Goal: Task Accomplishment & Management: Use online tool/utility

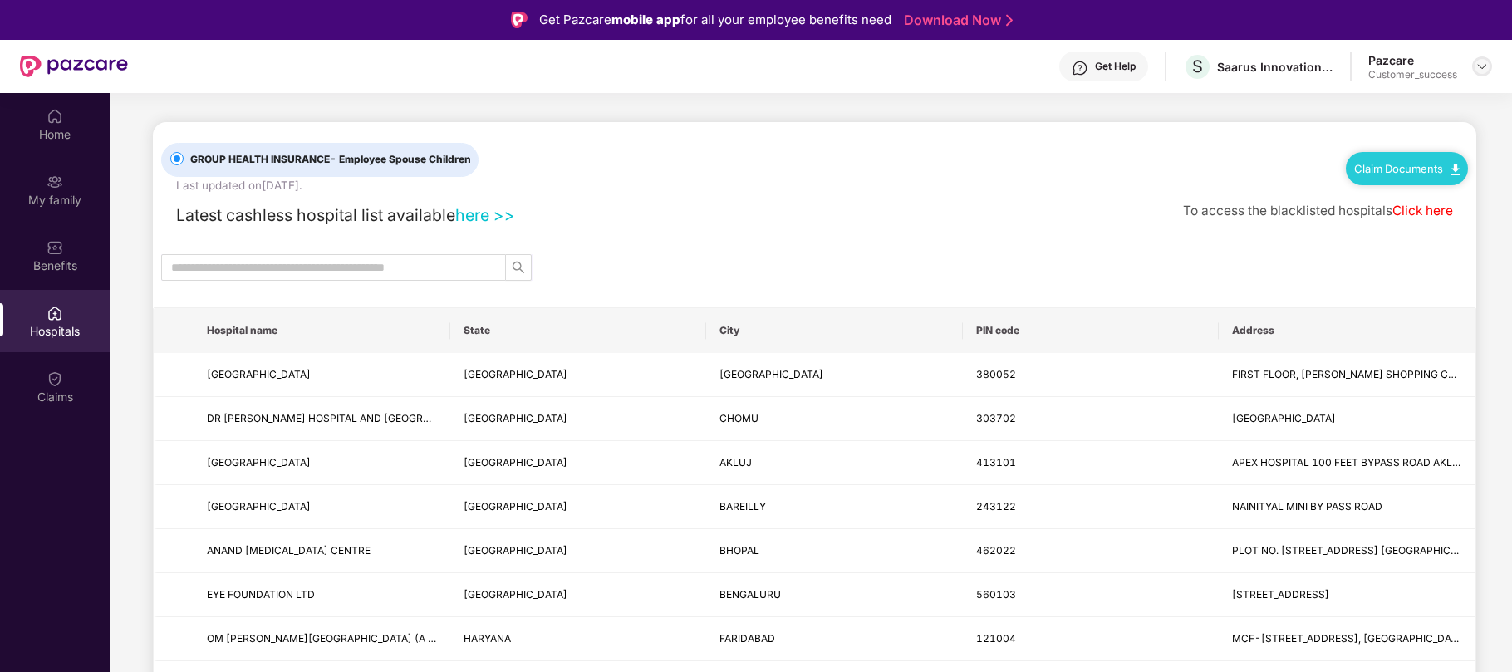
click at [1482, 61] on img at bounding box center [1481, 66] width 13 height 13
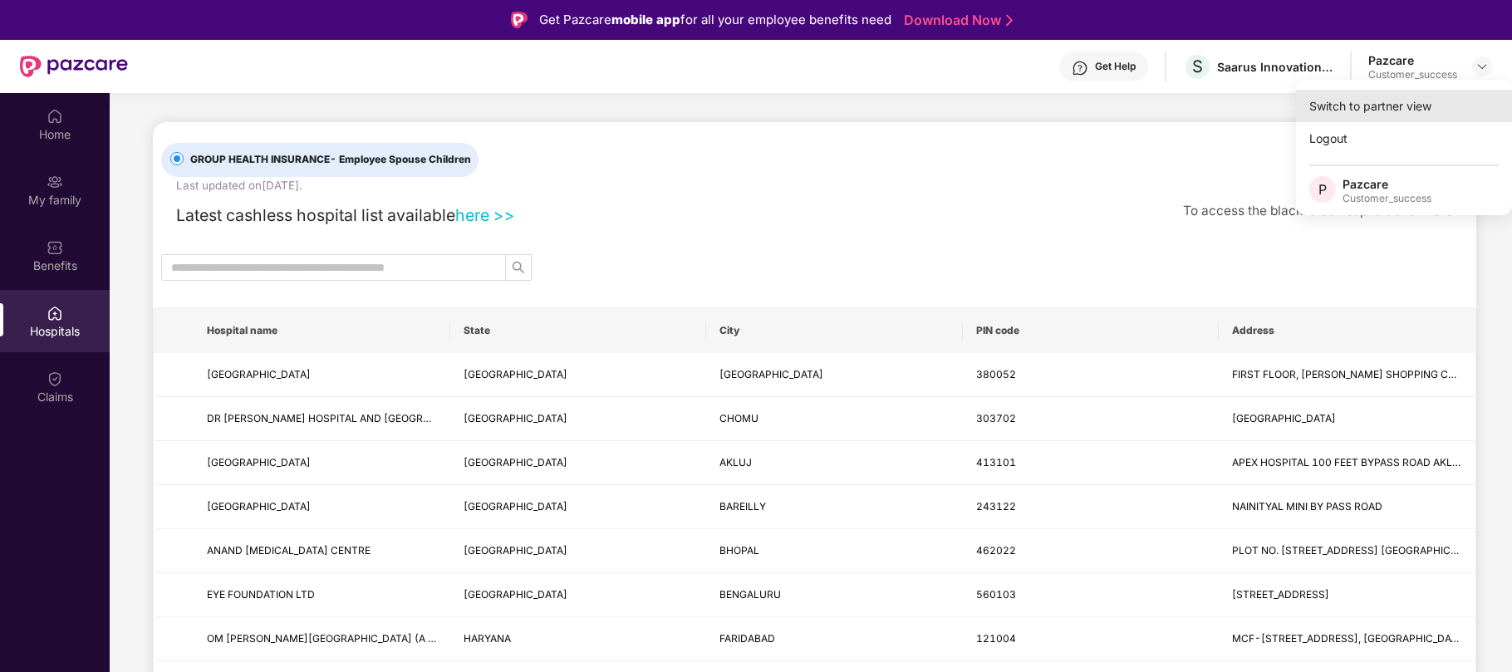
click at [1410, 106] on div "Switch to partner view" at bounding box center [1404, 106] width 216 height 32
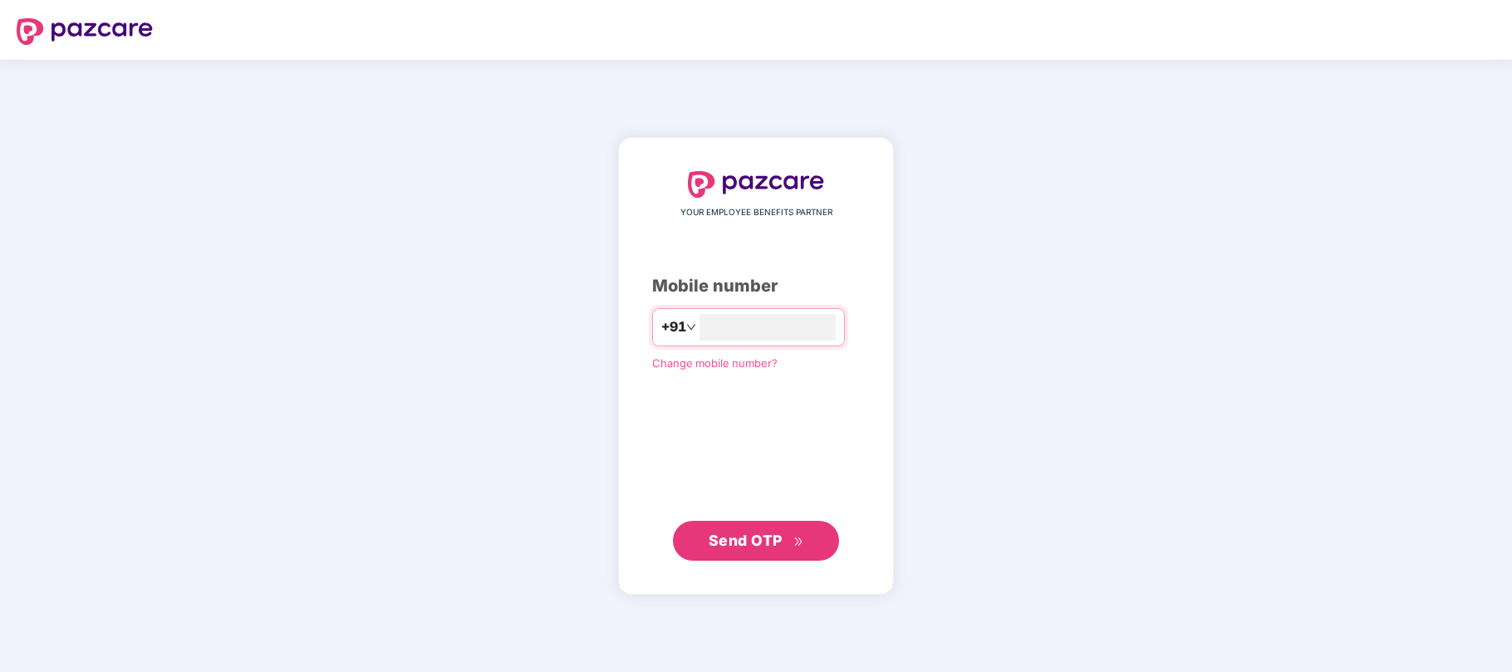
type input "**********"
click at [798, 535] on span "Send OTP" at bounding box center [757, 539] width 96 height 23
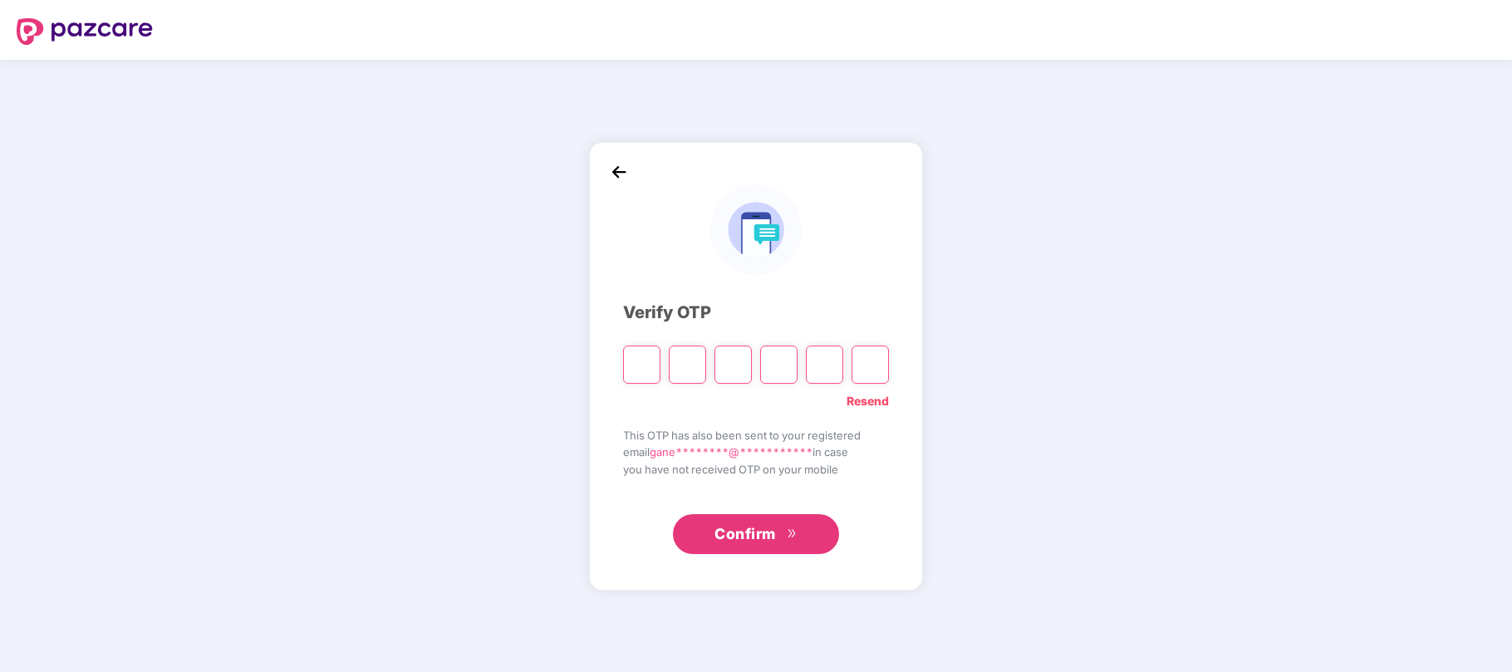
type input "*"
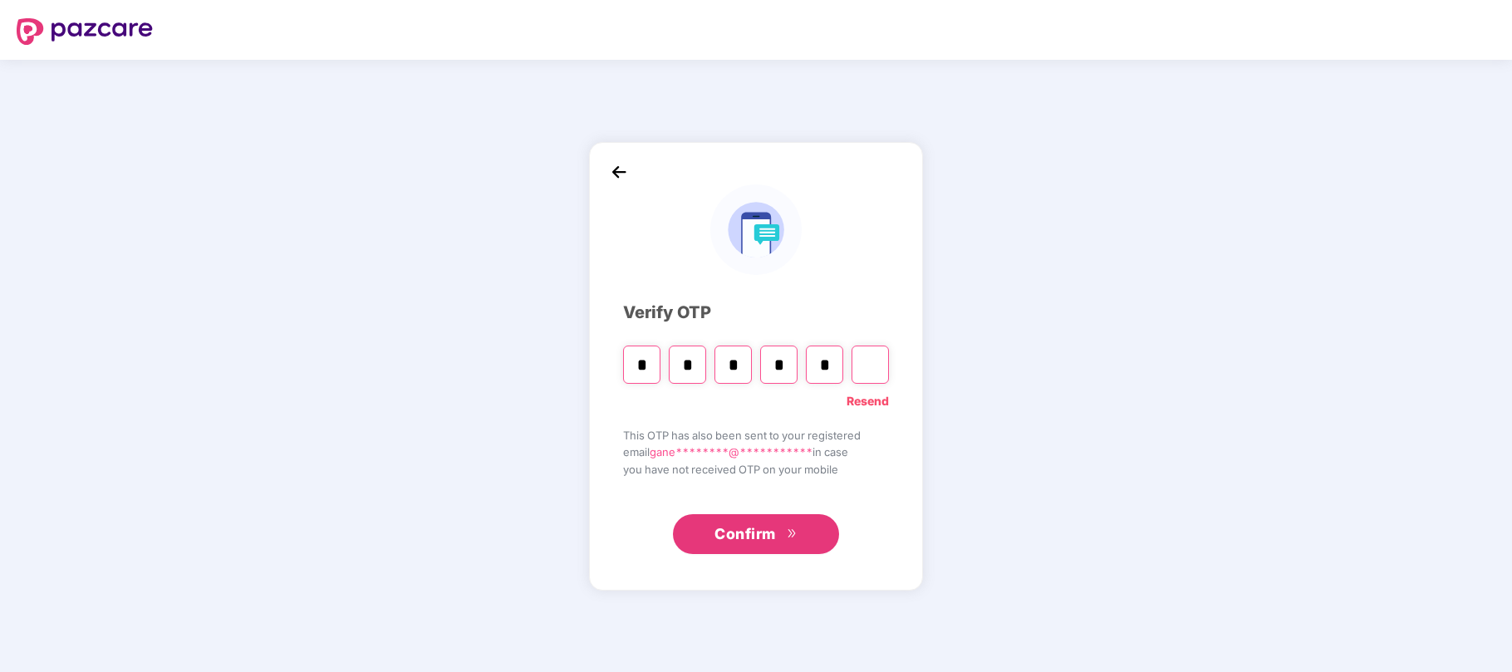
type input "*"
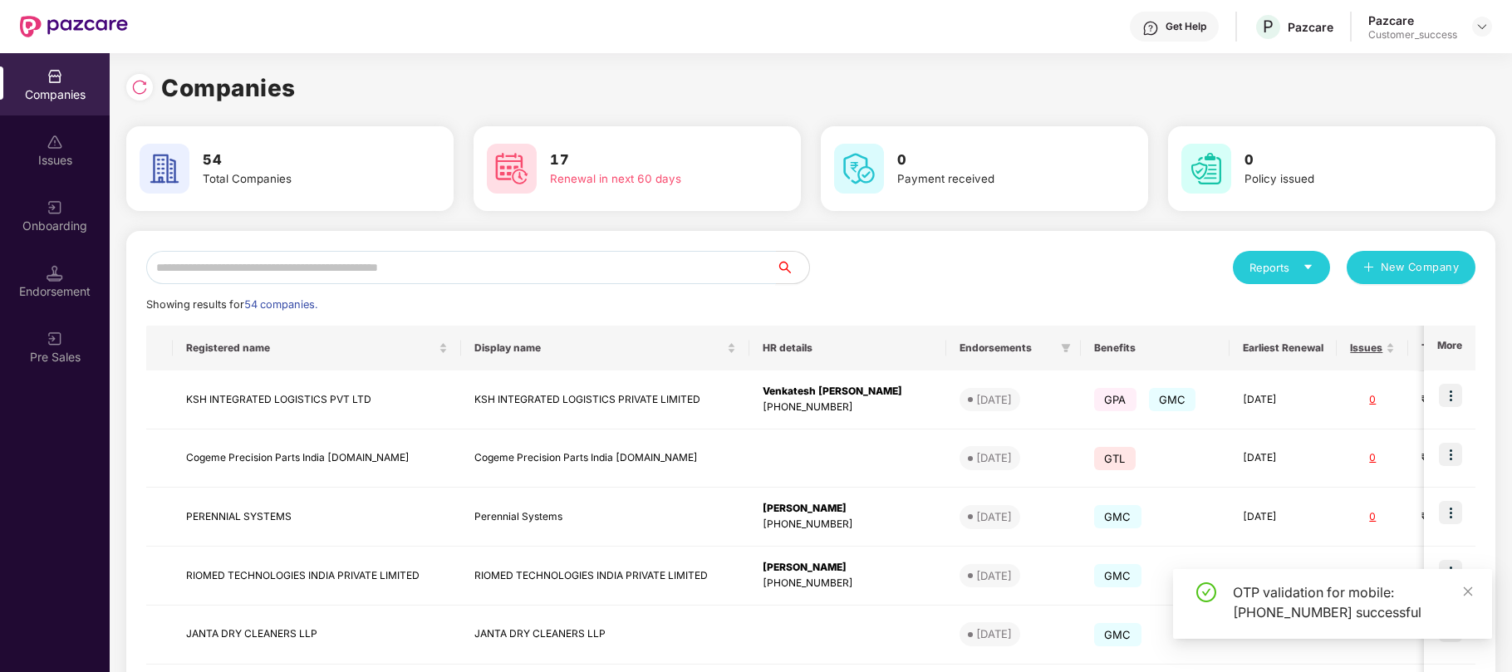
click at [420, 263] on input "text" at bounding box center [461, 267] width 630 height 33
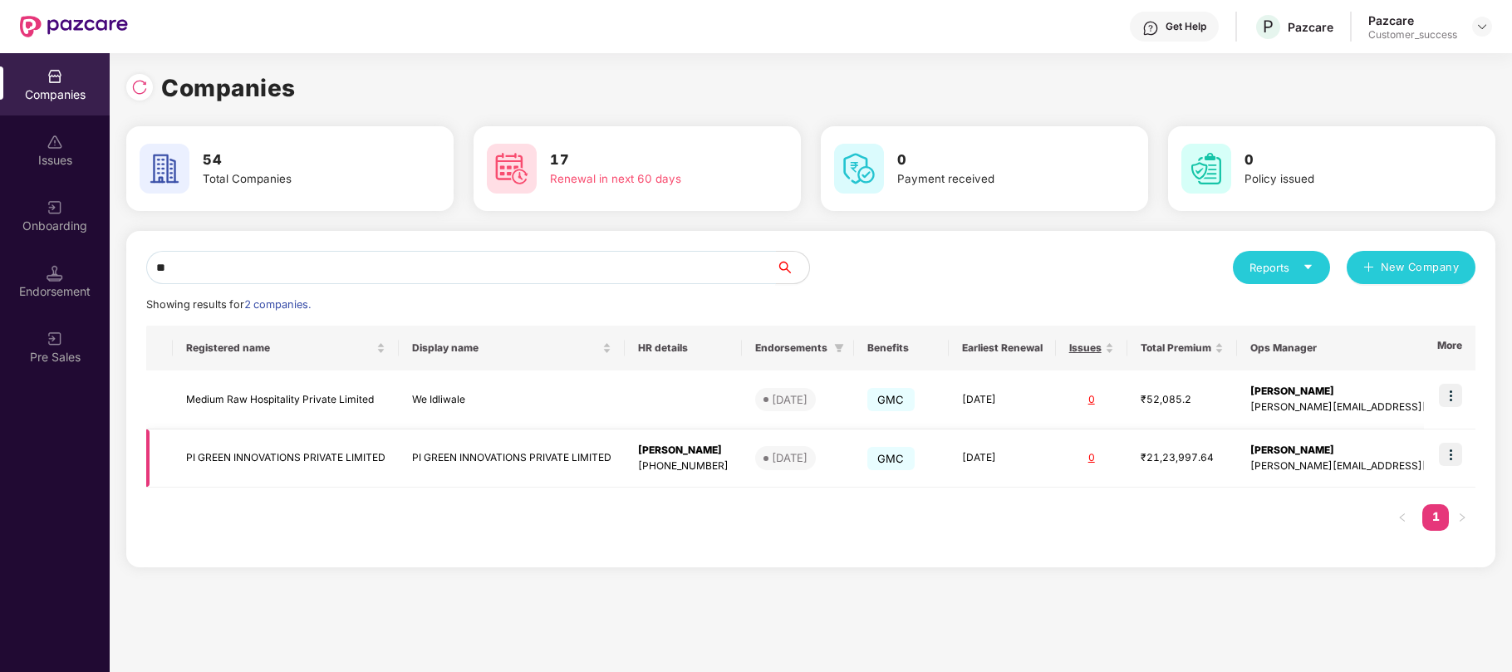
type input "**"
click at [542, 459] on td "PI GREEN INNOVATIONS PRIVATE LIMITED" at bounding box center [512, 458] width 226 height 59
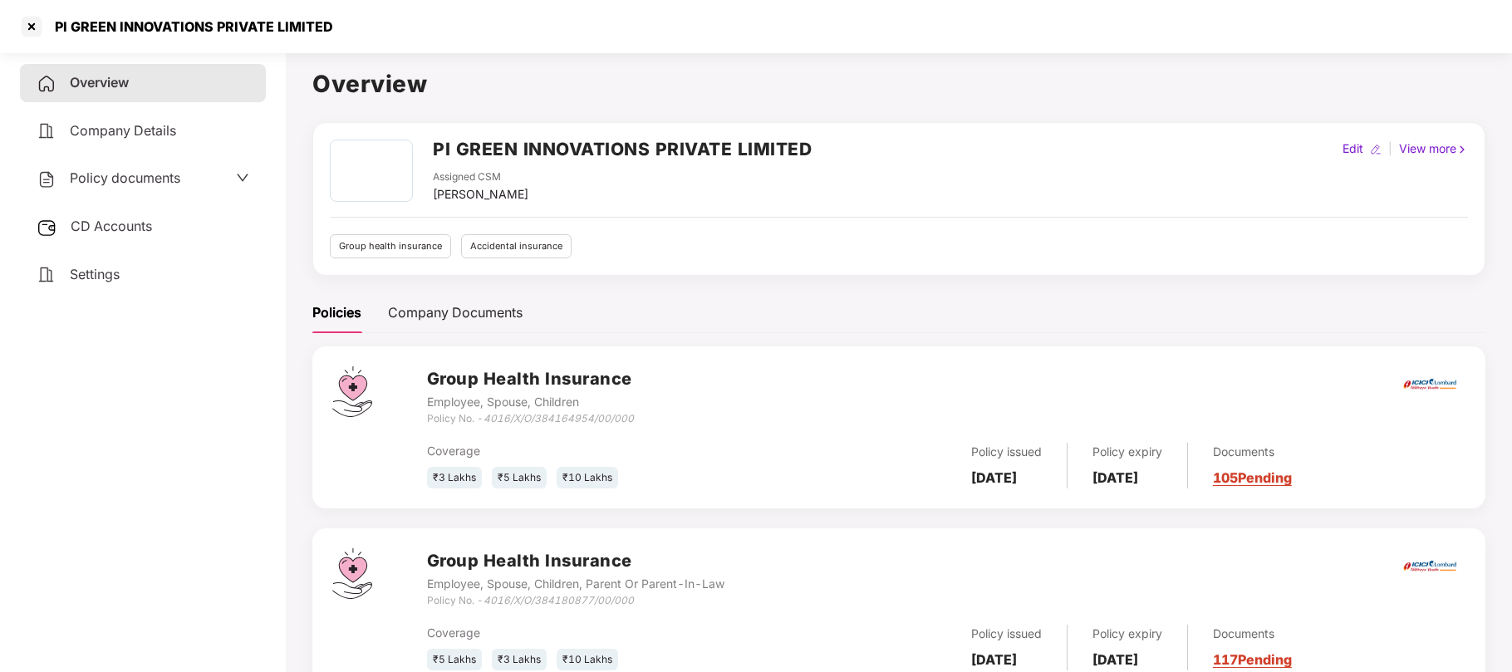
click at [193, 183] on div "Policy documents" at bounding box center [143, 179] width 213 height 22
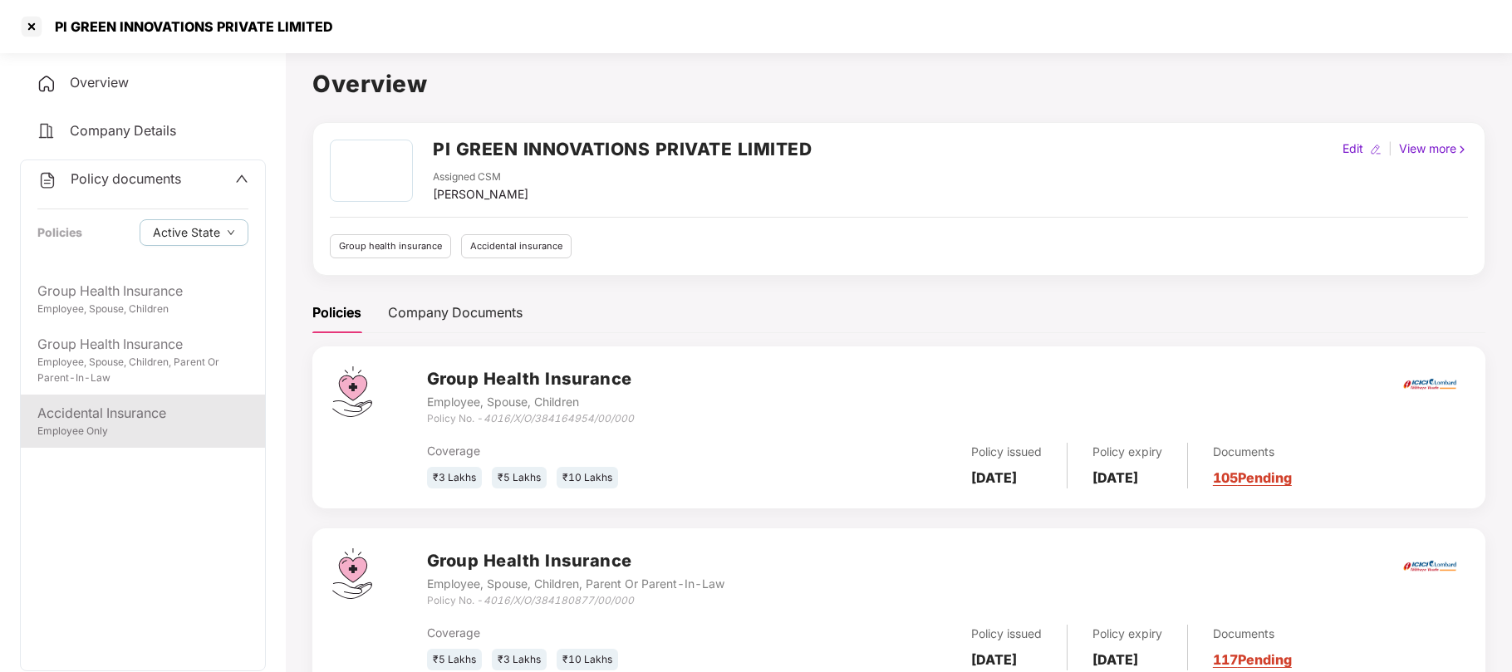
click at [111, 417] on div "Accidental Insurance" at bounding box center [142, 413] width 211 height 21
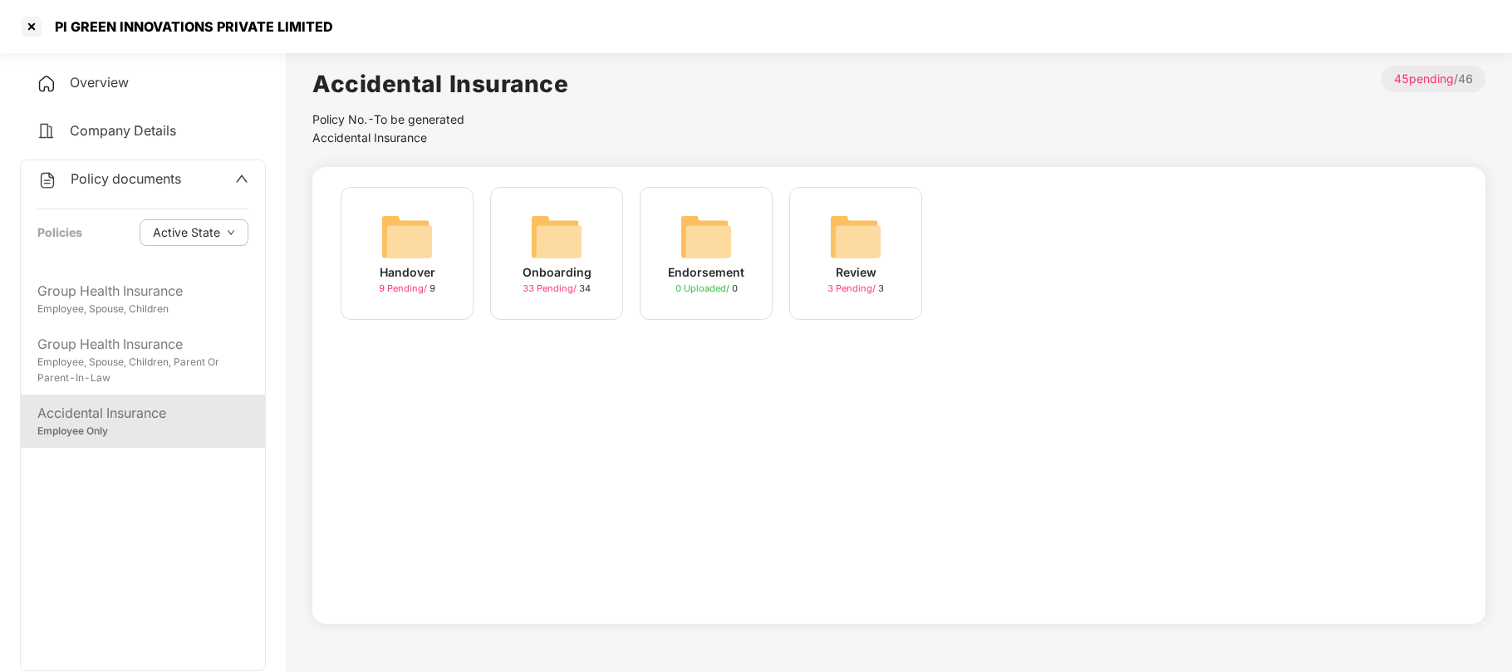
click at [572, 272] on div "Onboarding" at bounding box center [556, 272] width 69 height 18
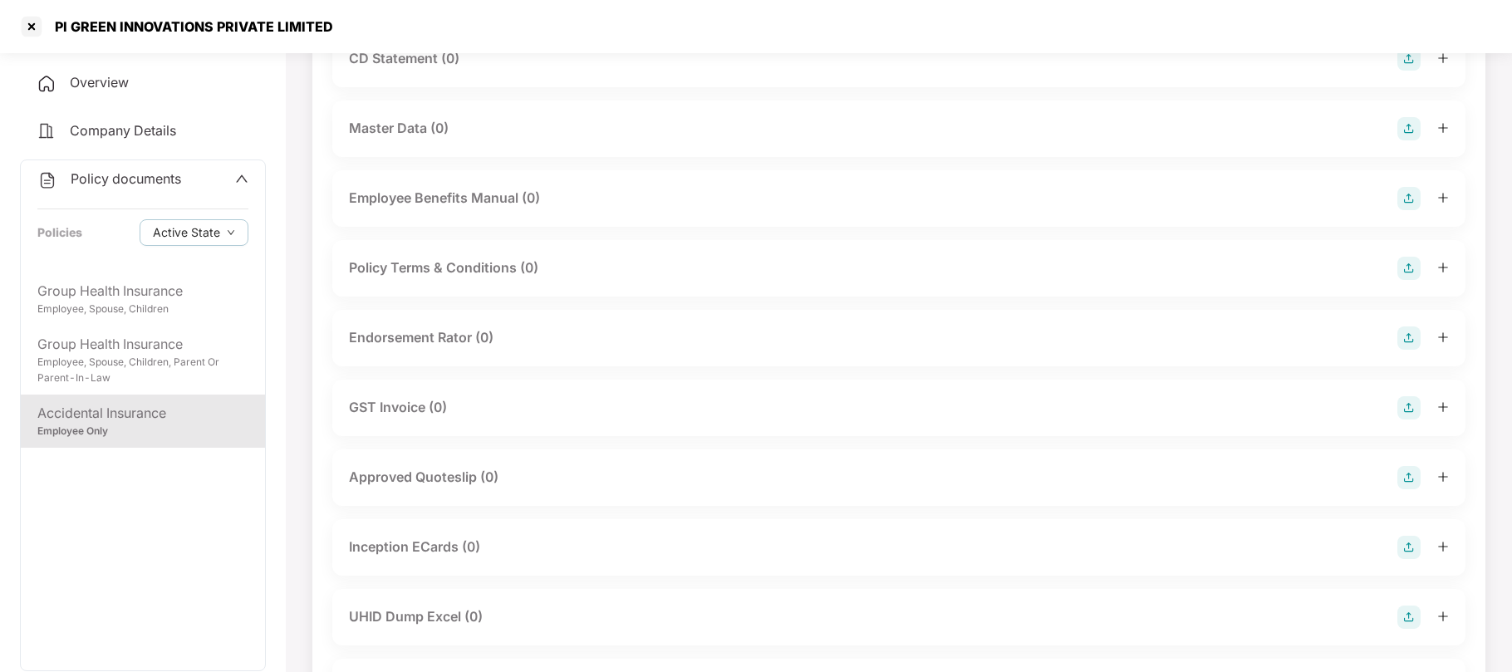
scroll to position [347, 0]
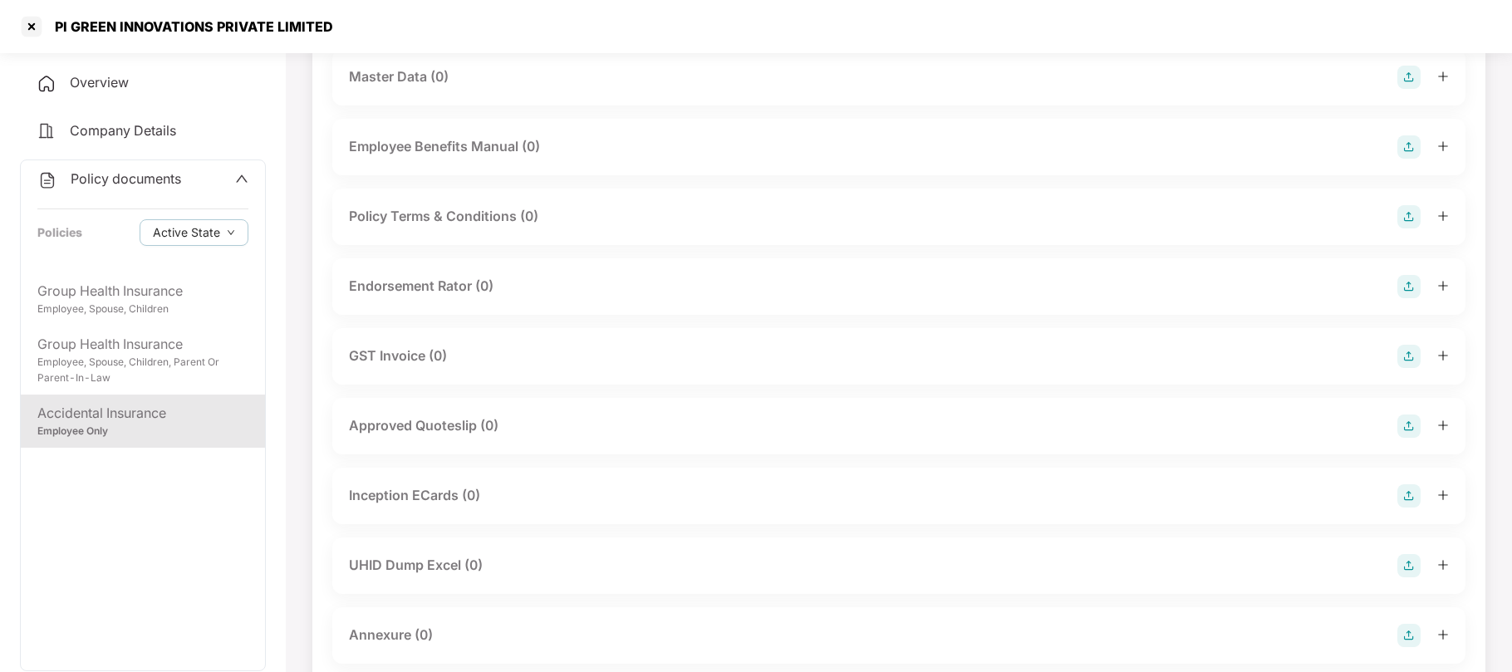
click at [429, 569] on div "UHID Dump Excel (0)" at bounding box center [416, 565] width 134 height 21
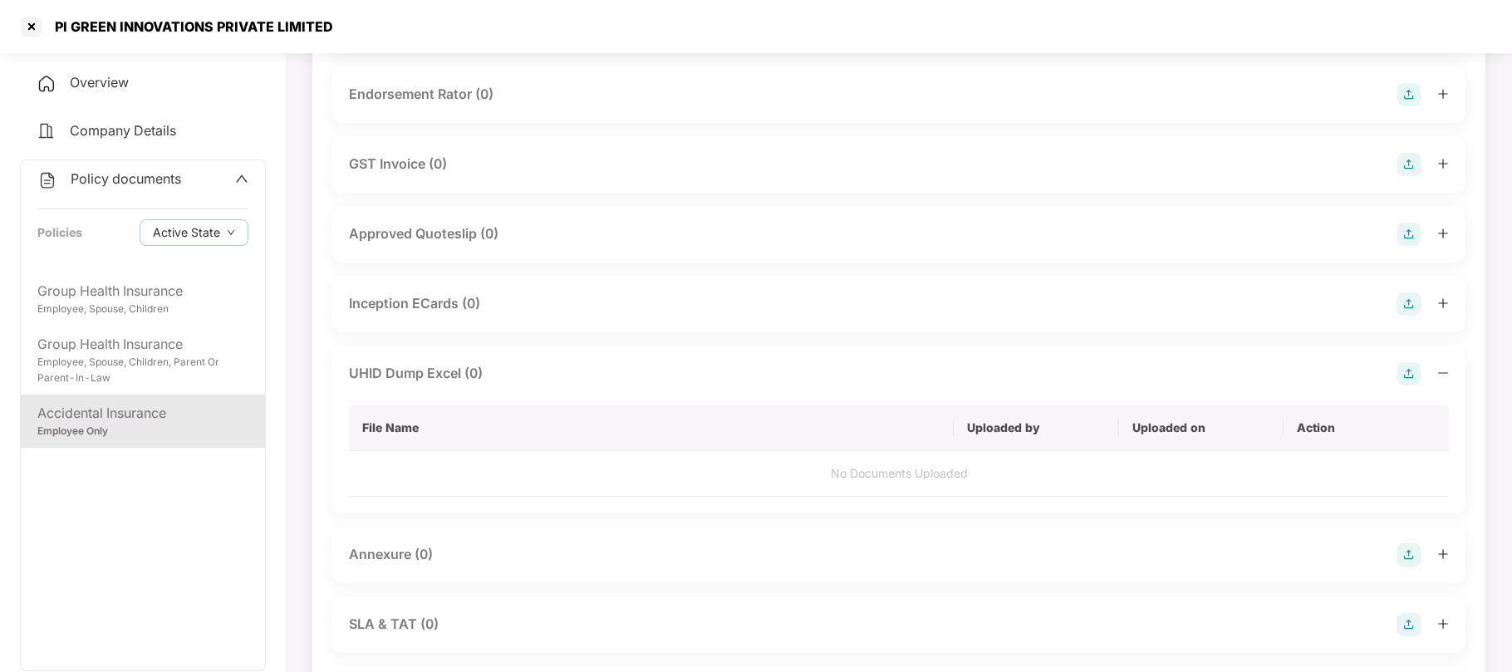
scroll to position [540, 0]
click at [1405, 374] on img at bounding box center [1408, 372] width 23 height 23
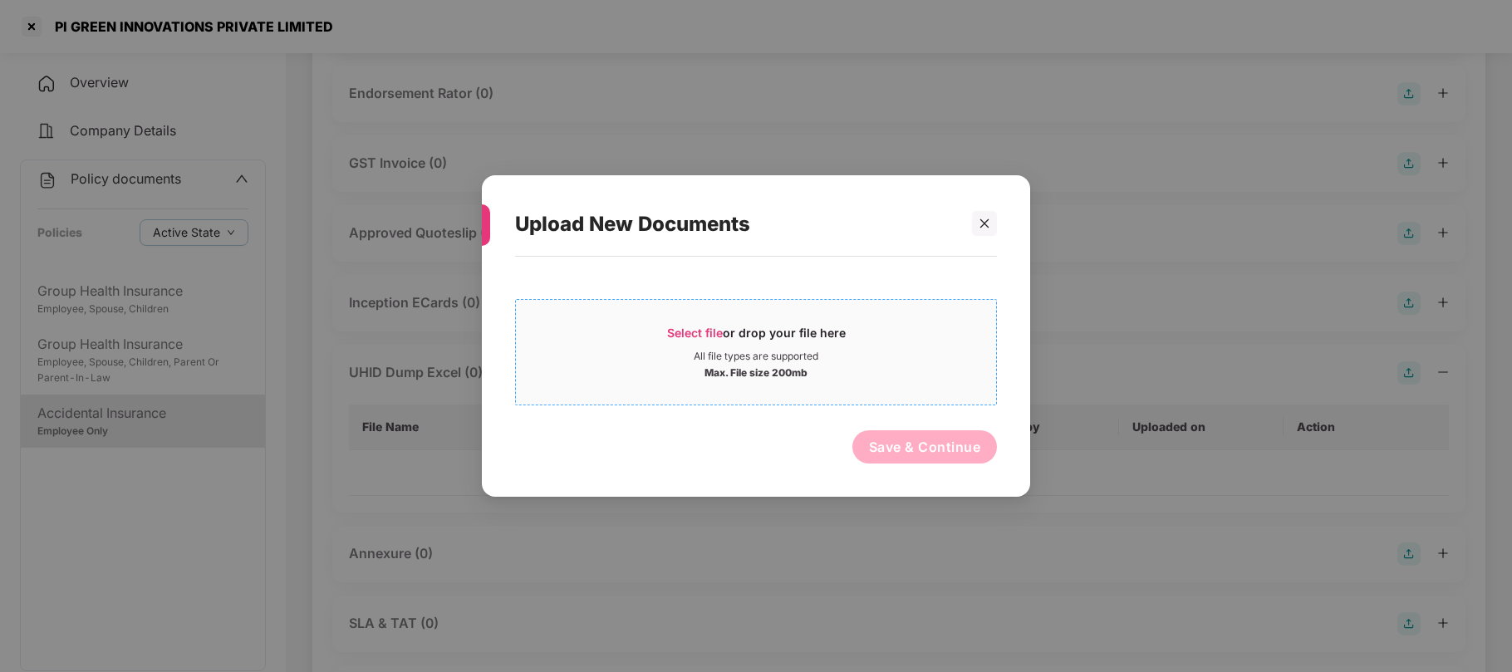
click at [696, 330] on span "Select file" at bounding box center [695, 333] width 56 height 14
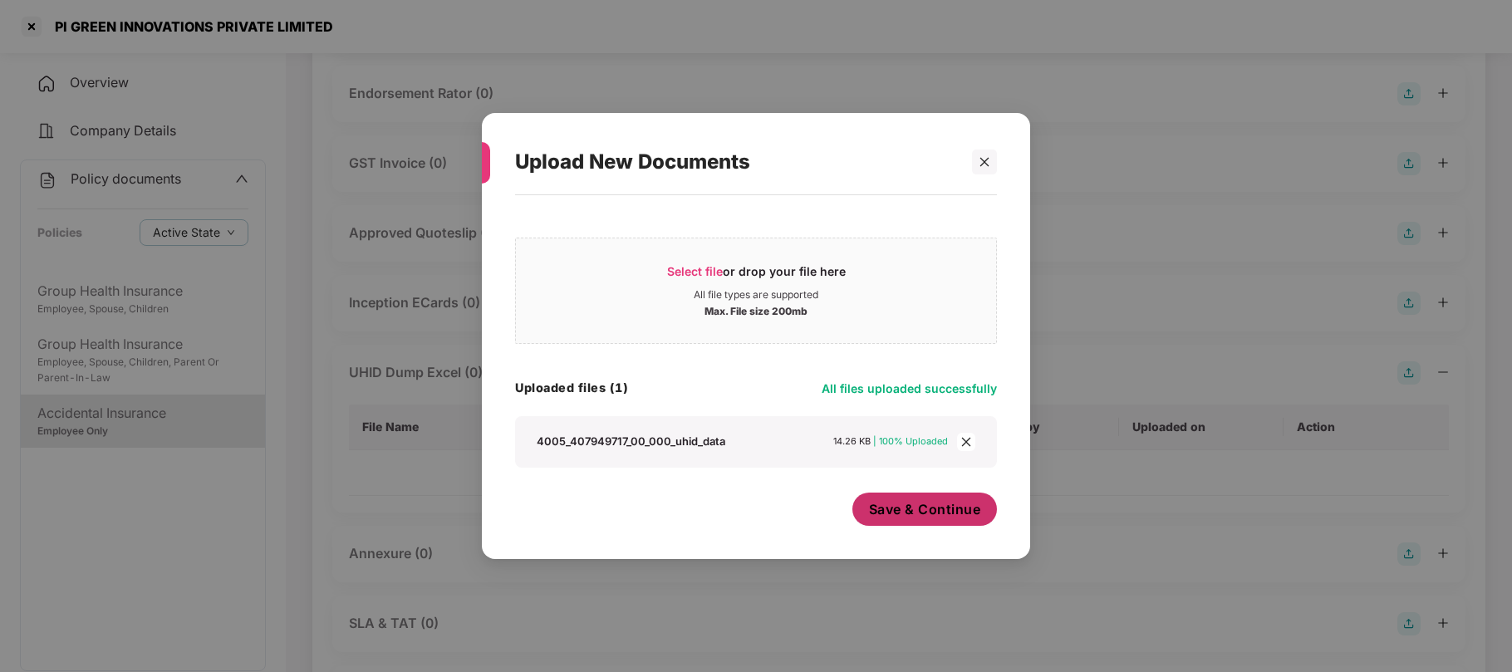
click at [967, 523] on button "Save & Continue" at bounding box center [924, 509] width 145 height 33
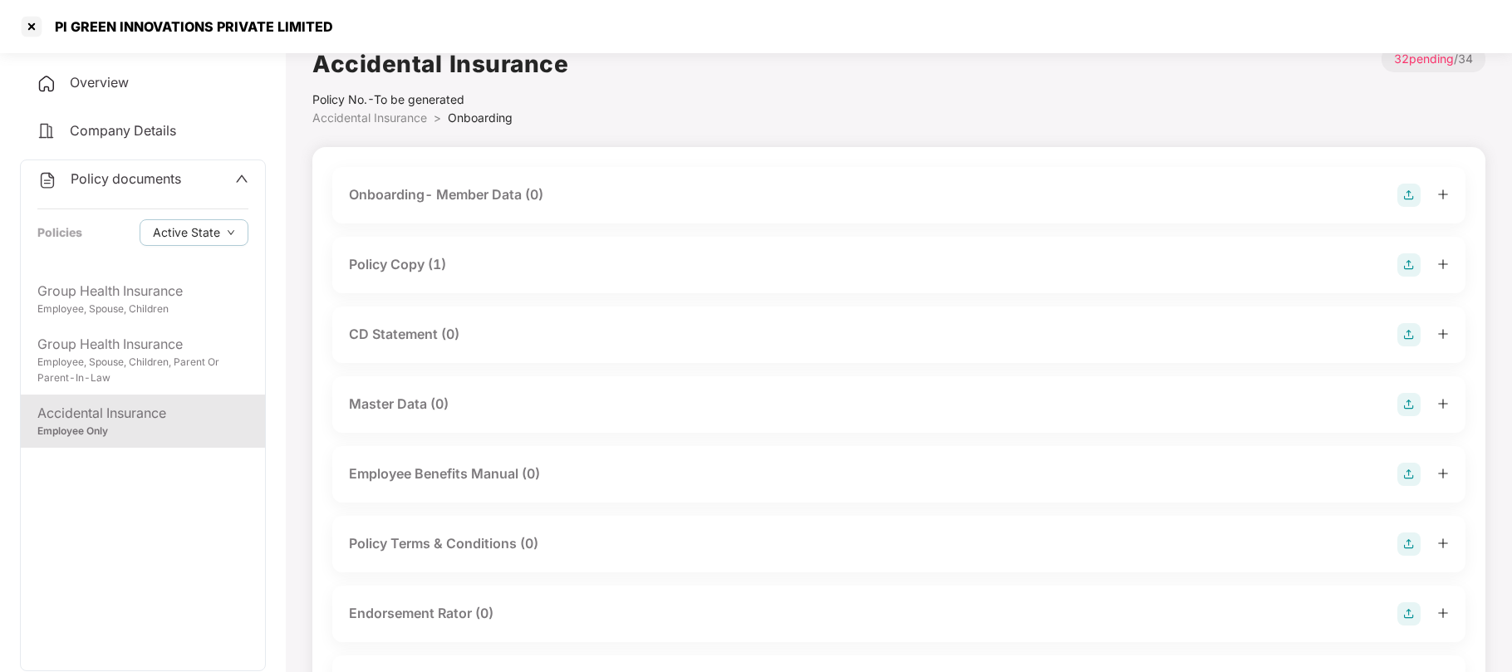
scroll to position [0, 0]
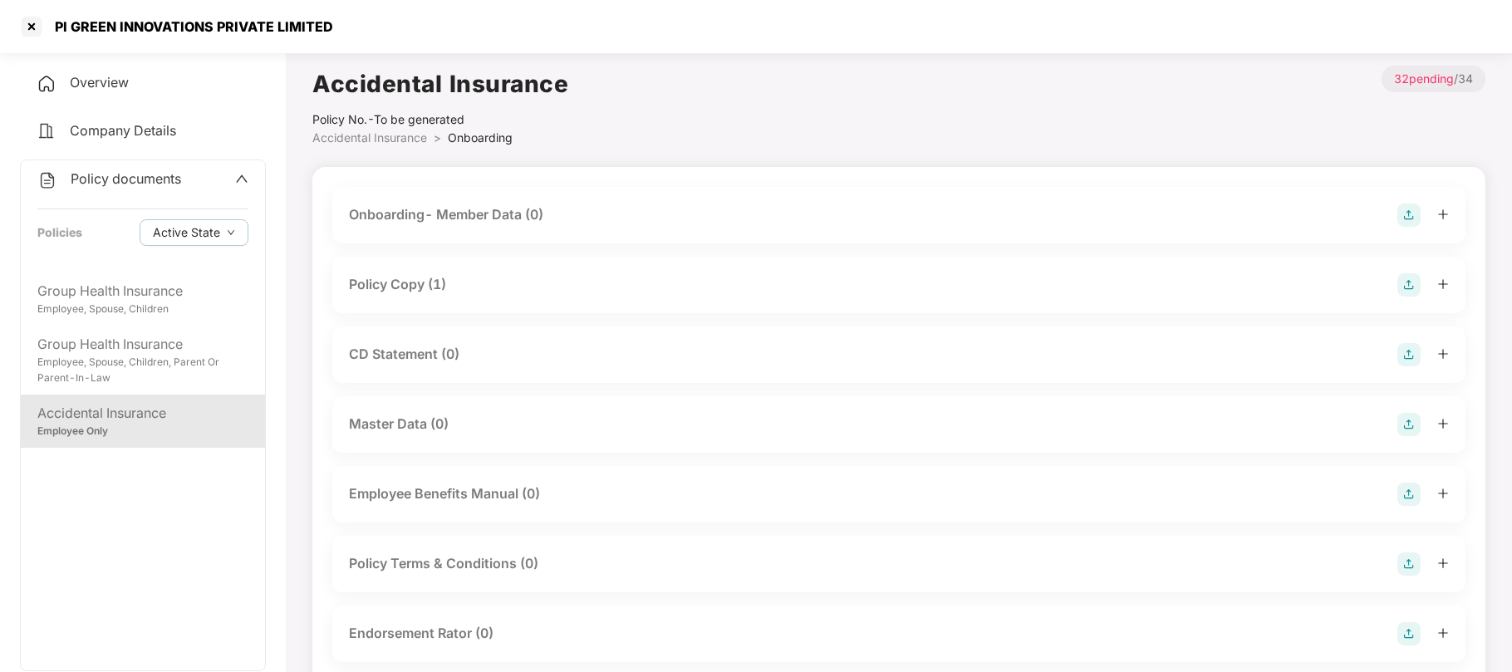
click at [444, 216] on div "Onboarding- Member Data (0)" at bounding box center [446, 214] width 194 height 21
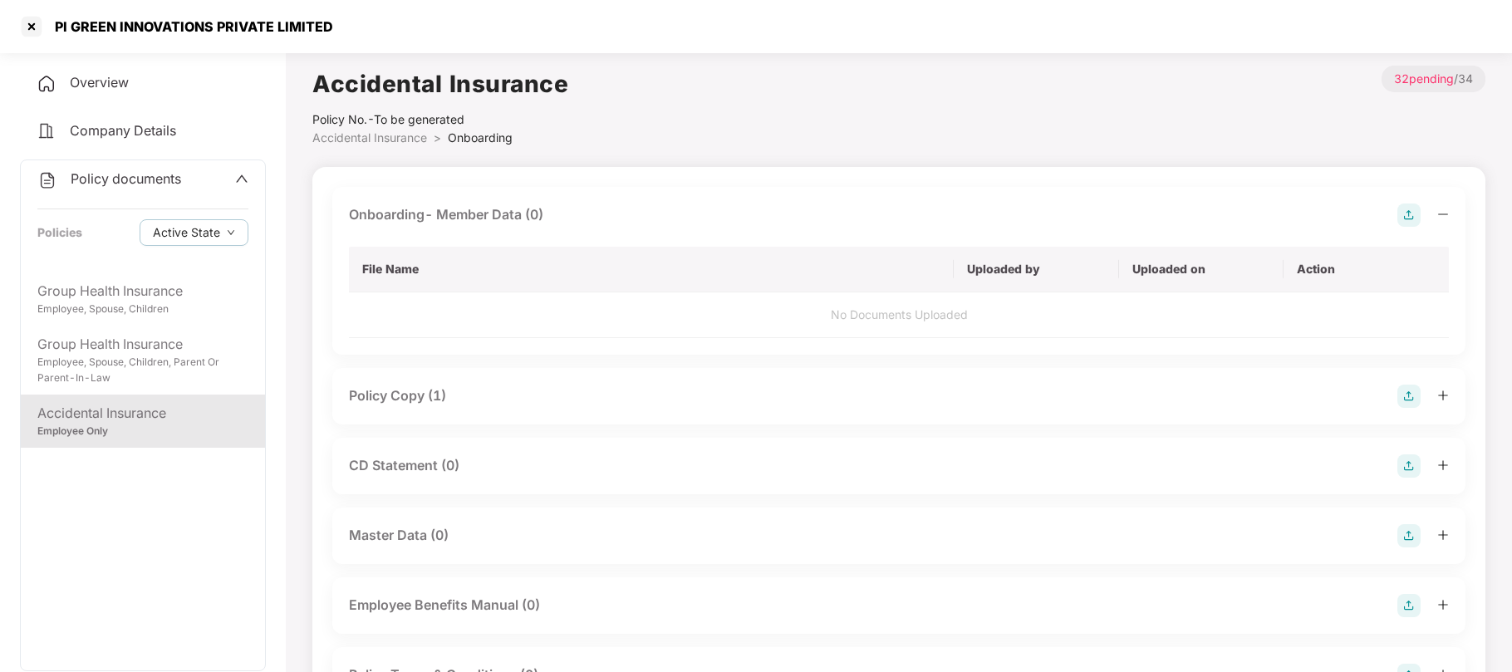
click at [1403, 209] on img at bounding box center [1408, 215] width 23 height 23
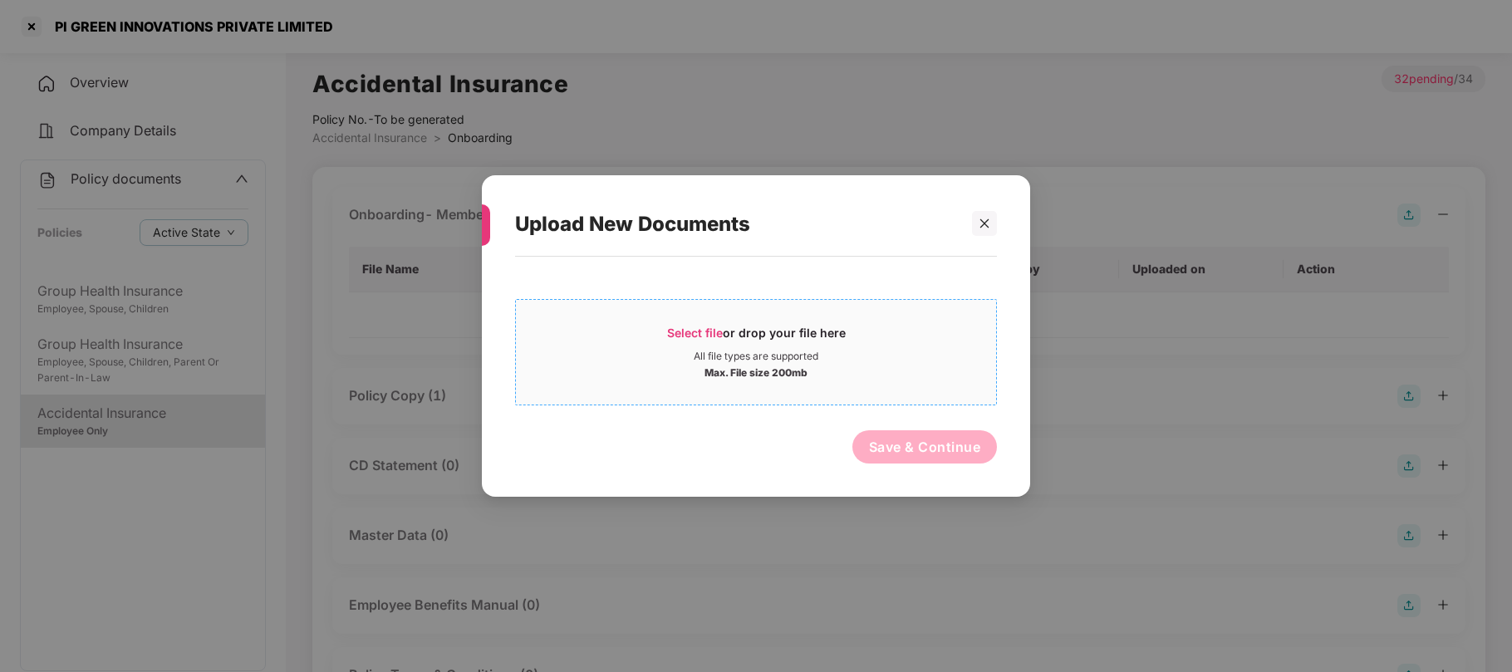
click at [692, 333] on span "Select file" at bounding box center [695, 333] width 56 height 14
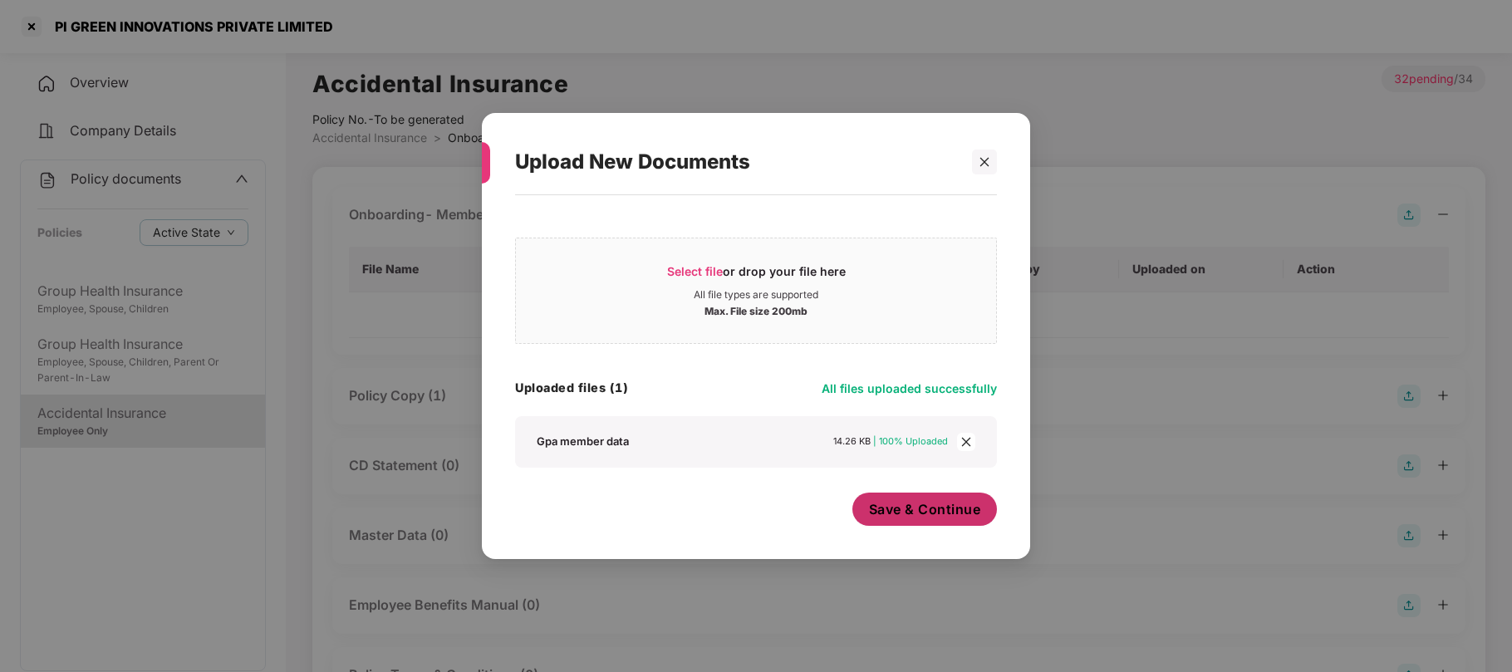
click at [915, 512] on span "Save & Continue" at bounding box center [925, 509] width 112 height 18
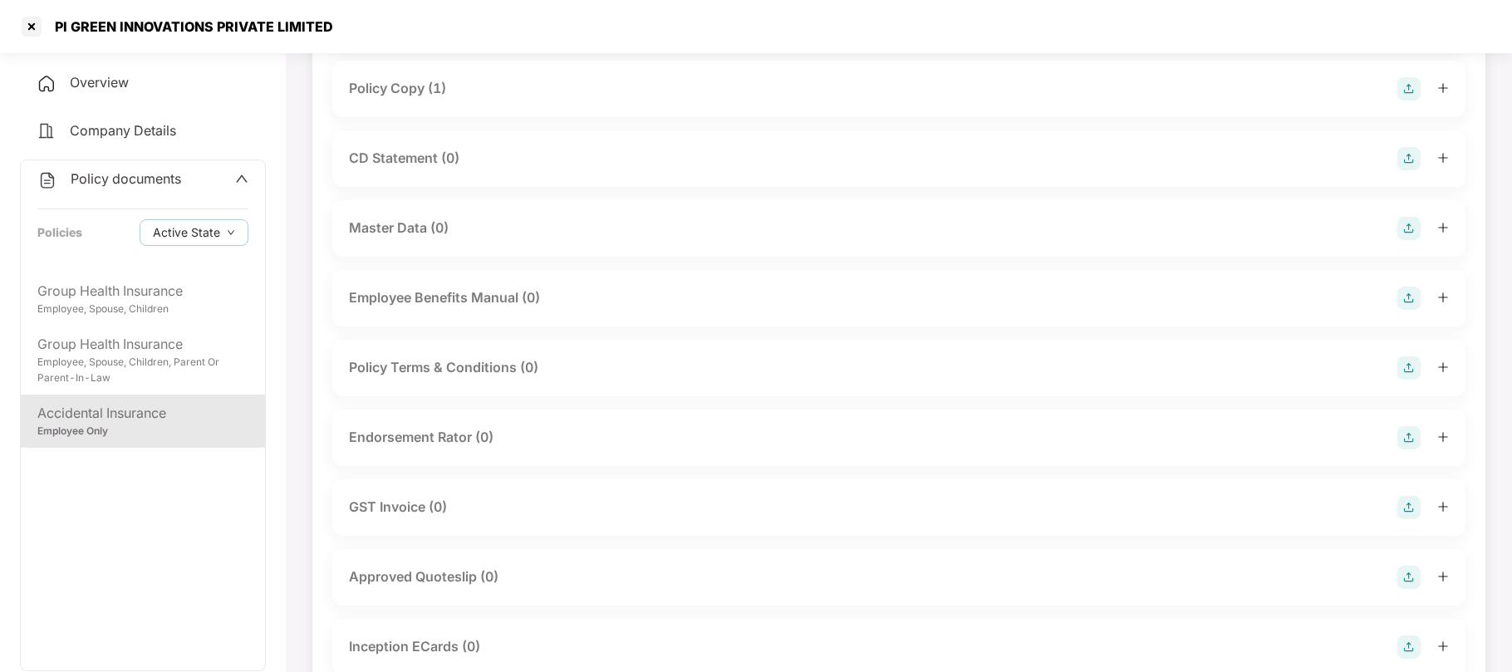
scroll to position [316, 0]
click at [412, 427] on div "Endorsement Rator (0)" at bounding box center [421, 436] width 145 height 21
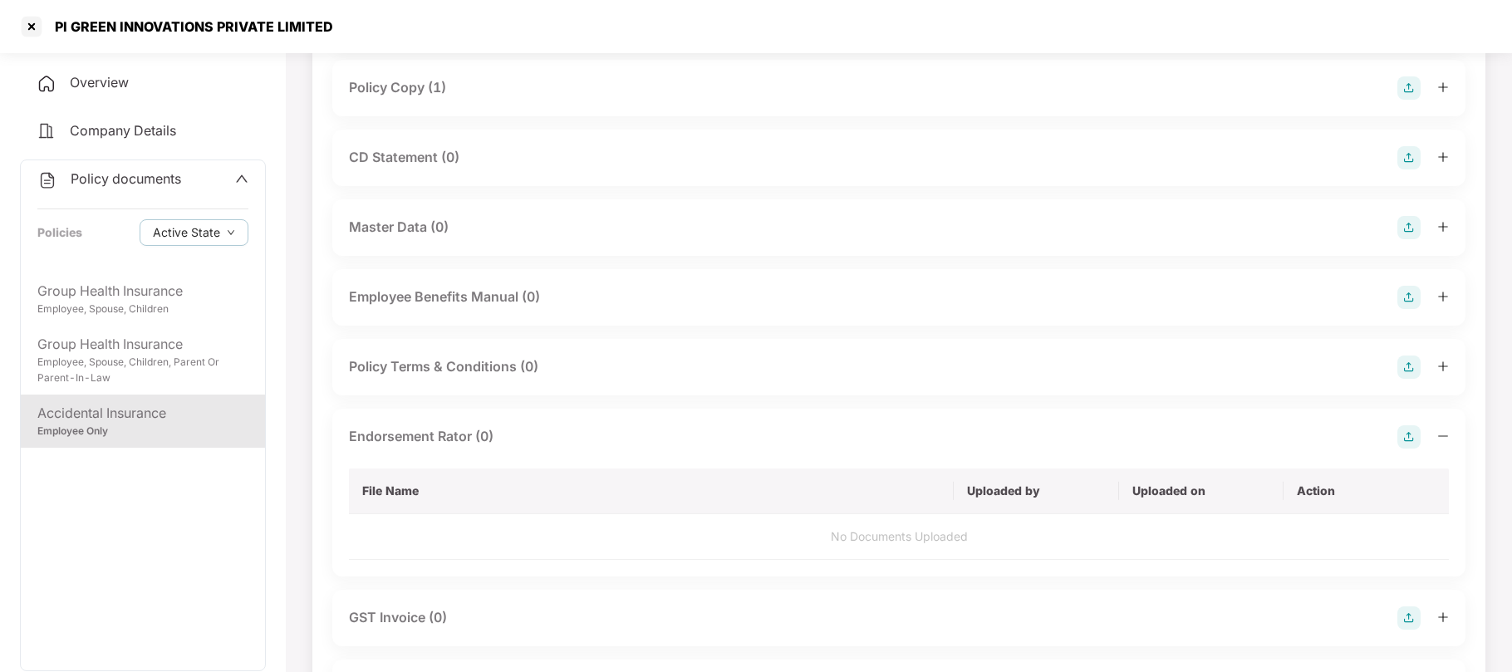
click at [1414, 443] on img at bounding box center [1408, 436] width 23 height 23
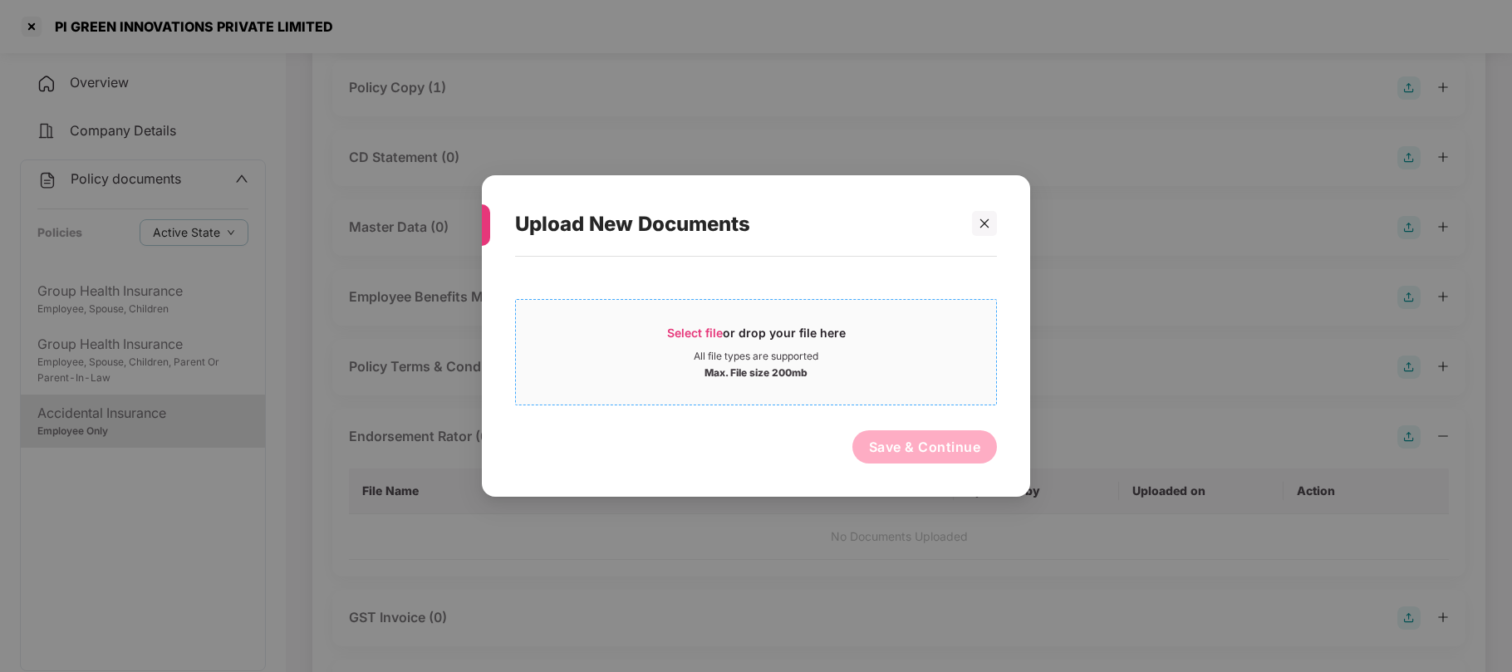
click at [723, 341] on div "Select file or drop your file here" at bounding box center [756, 337] width 179 height 25
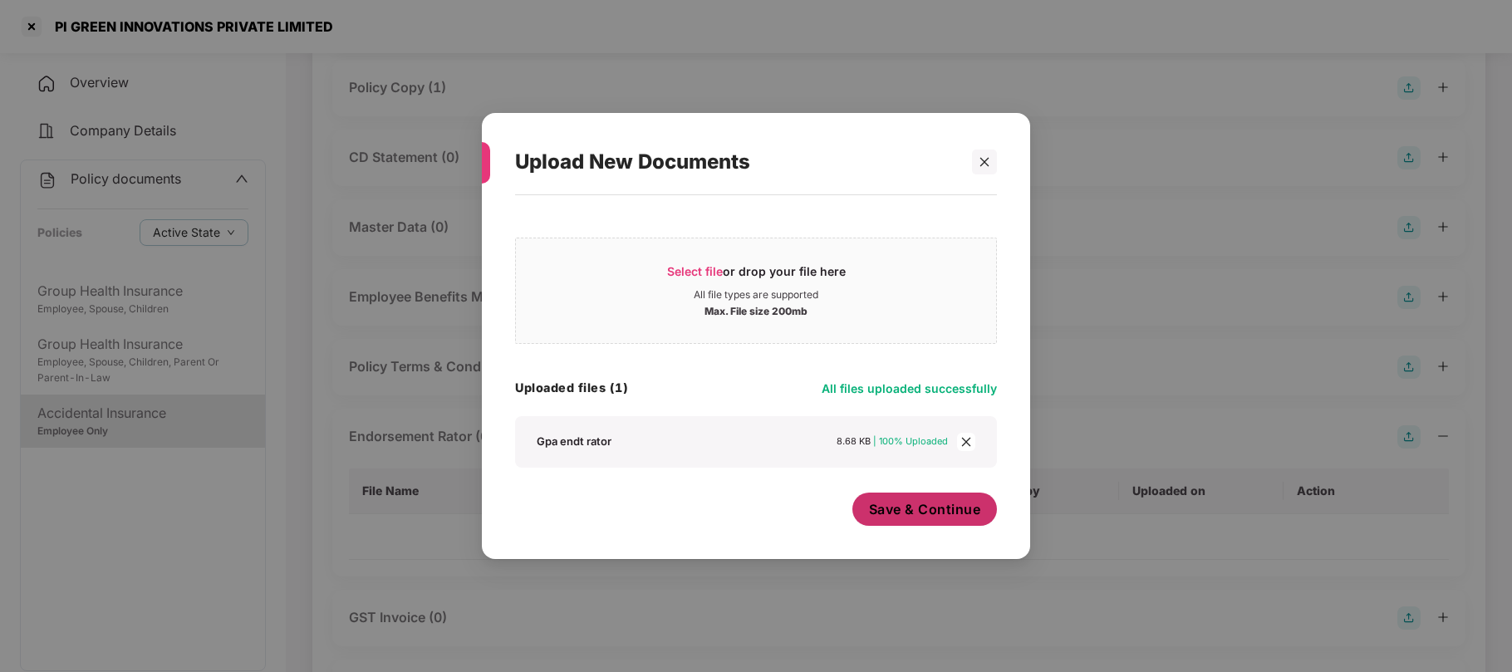
click at [921, 516] on span "Save & Continue" at bounding box center [925, 509] width 112 height 18
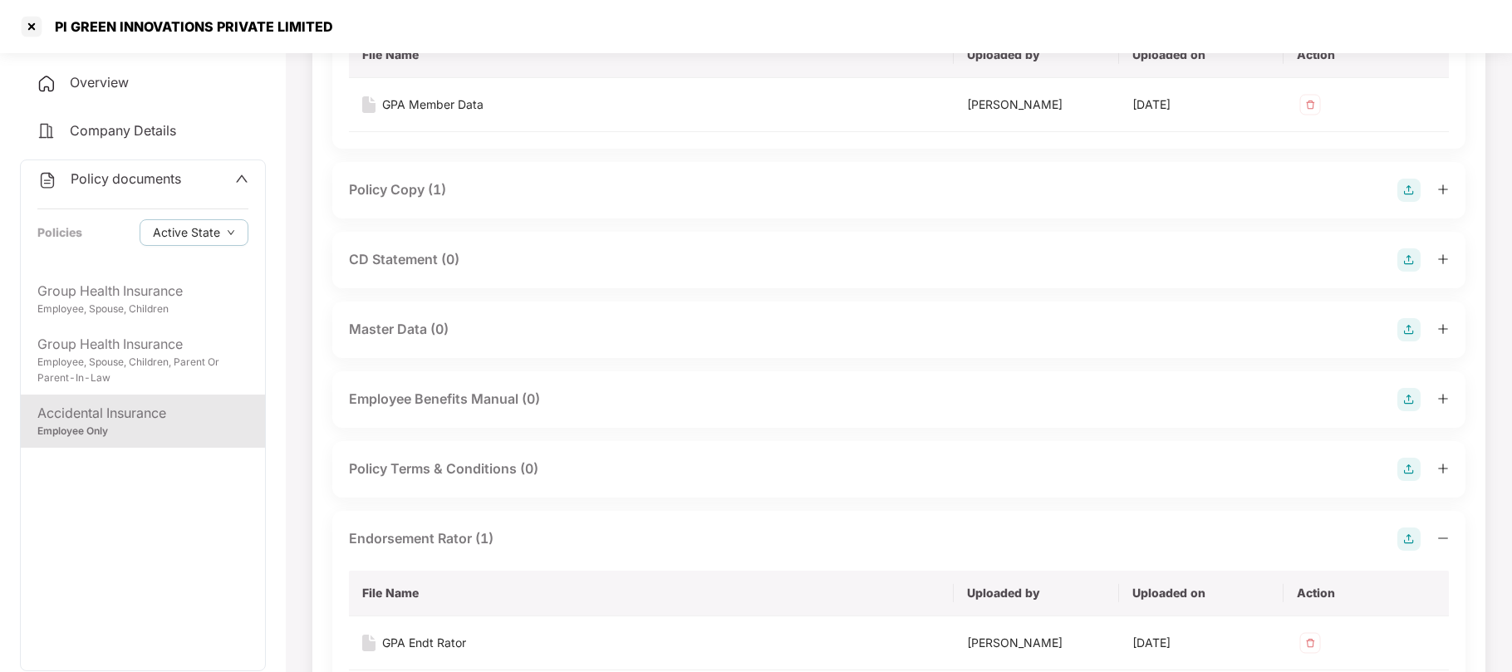
scroll to position [213, 0]
click at [410, 257] on div "CD Statement (0)" at bounding box center [404, 260] width 110 height 21
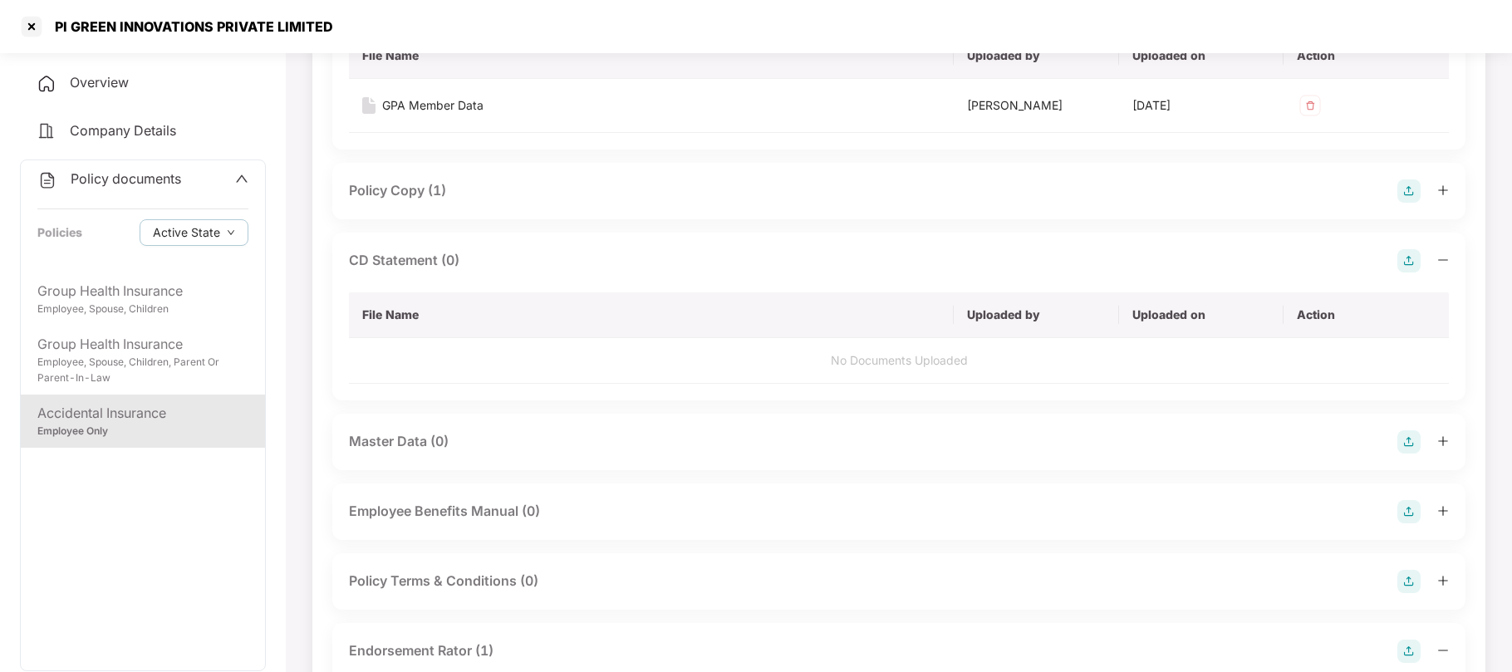
click at [1402, 264] on img at bounding box center [1408, 260] width 23 height 23
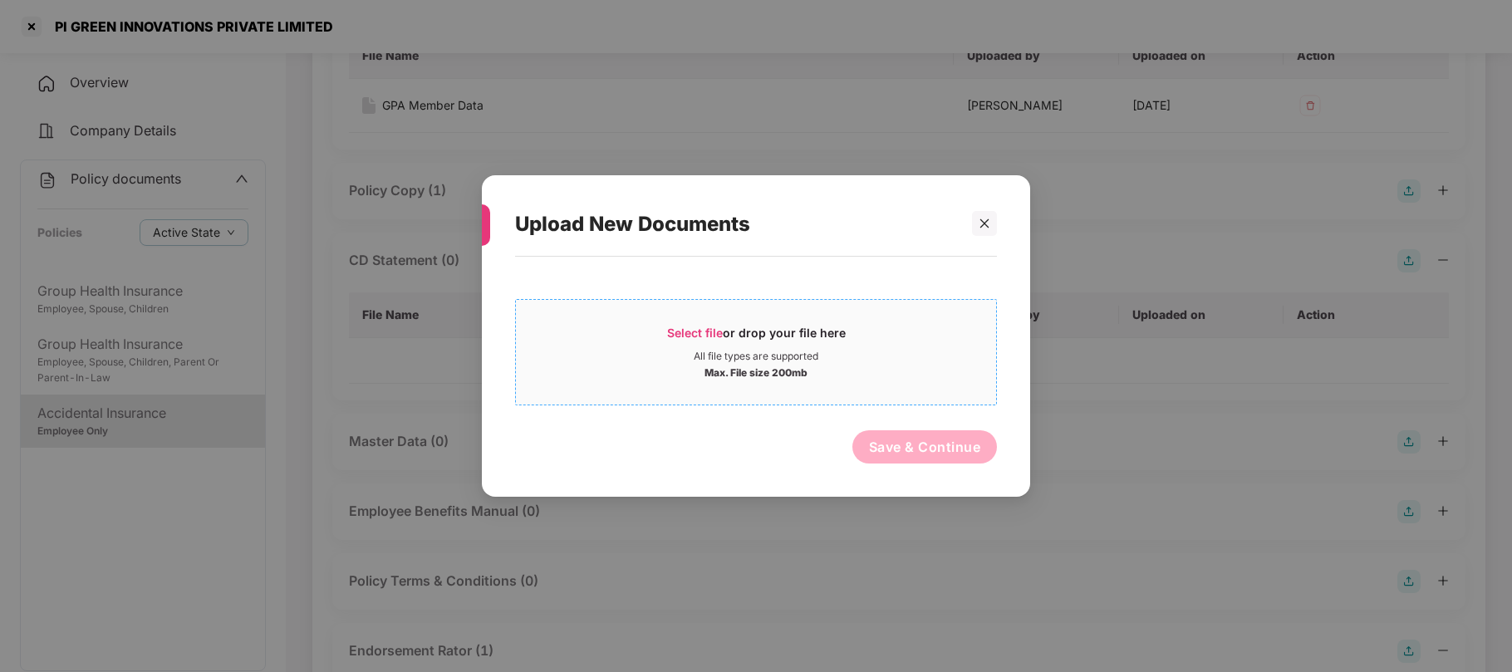
click at [726, 336] on div "Select file or drop your file here" at bounding box center [756, 337] width 179 height 25
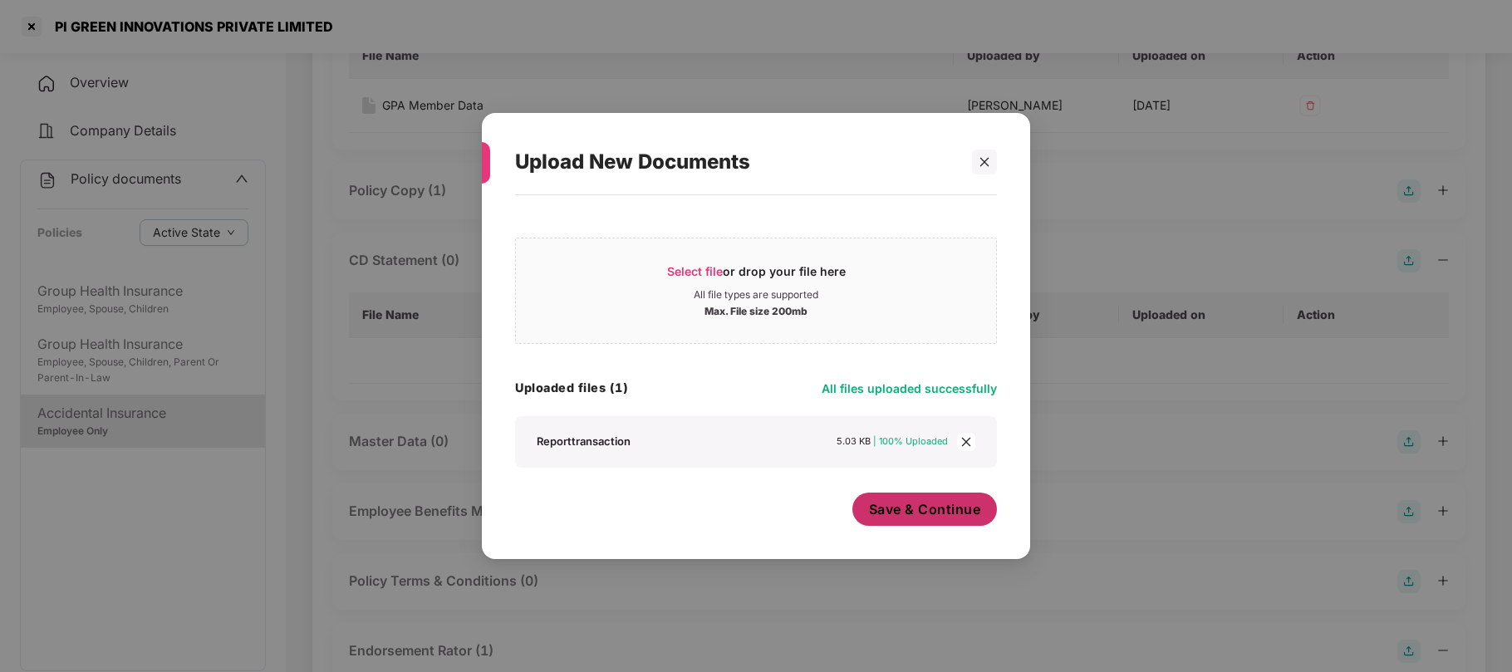
click at [895, 507] on span "Save & Continue" at bounding box center [925, 509] width 112 height 18
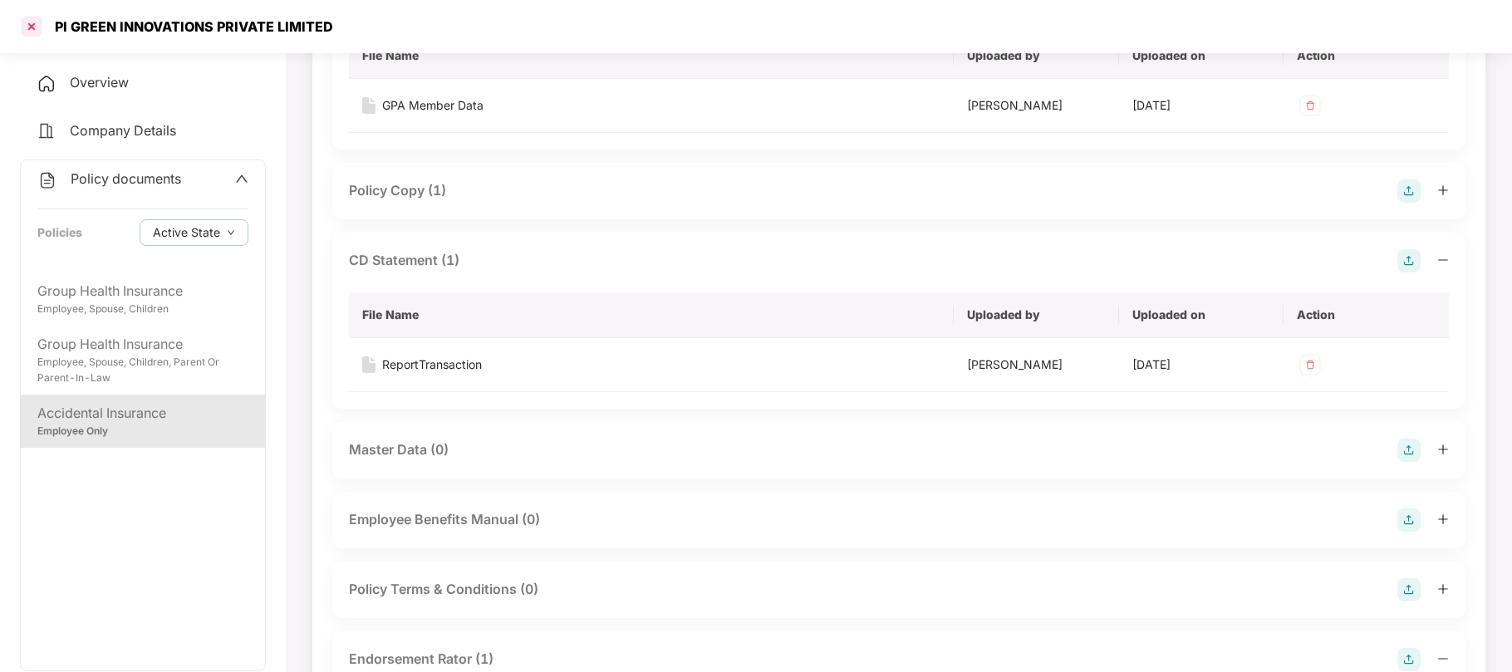
click at [25, 25] on div at bounding box center [31, 26] width 27 height 27
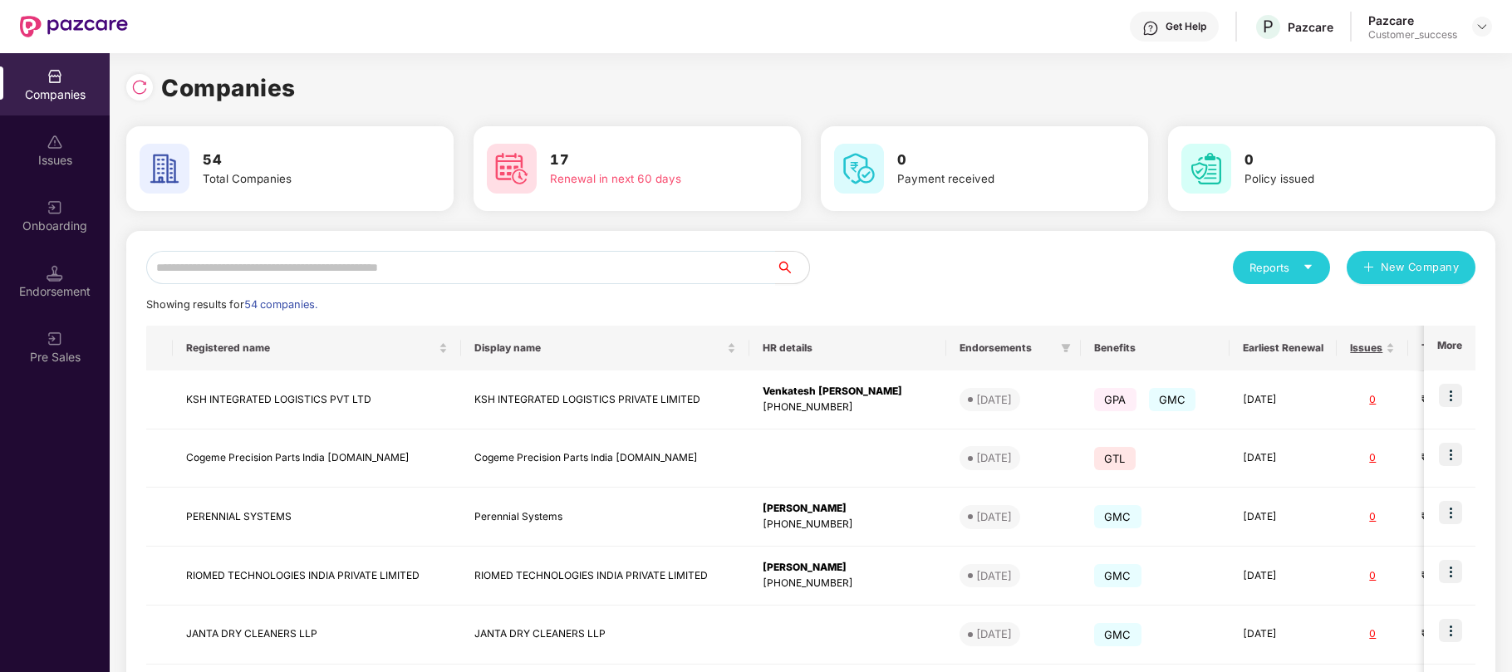
scroll to position [0, 0]
click at [331, 263] on input "text" at bounding box center [461, 267] width 630 height 33
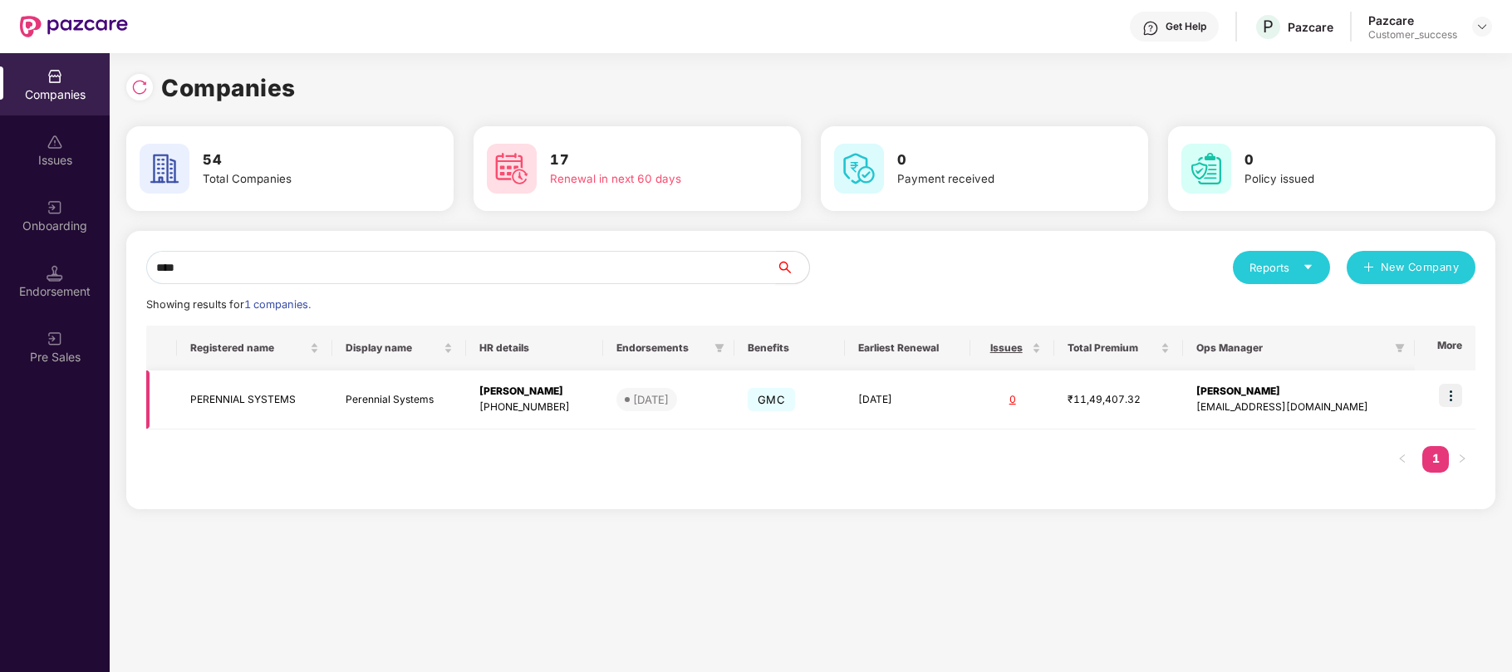
type input "****"
click at [1447, 397] on img at bounding box center [1450, 395] width 23 height 23
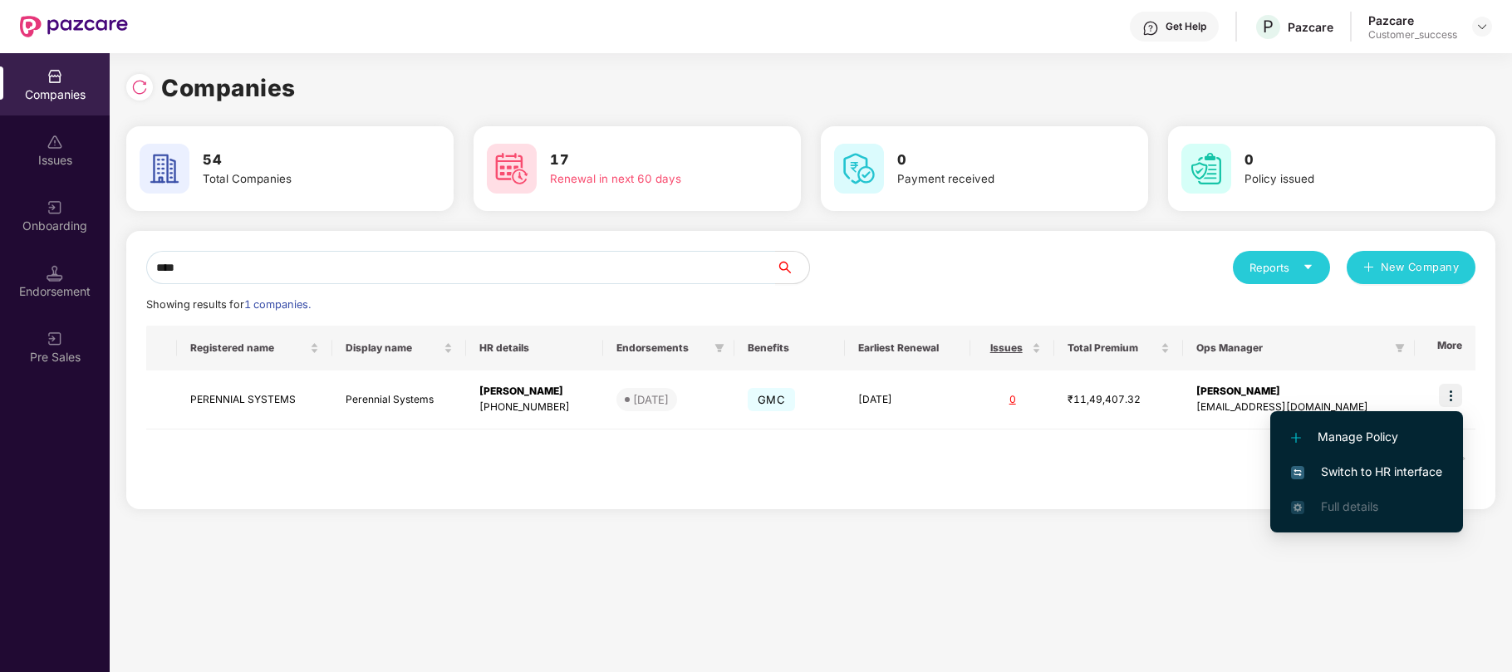
click at [1359, 473] on span "Switch to HR interface" at bounding box center [1366, 472] width 151 height 18
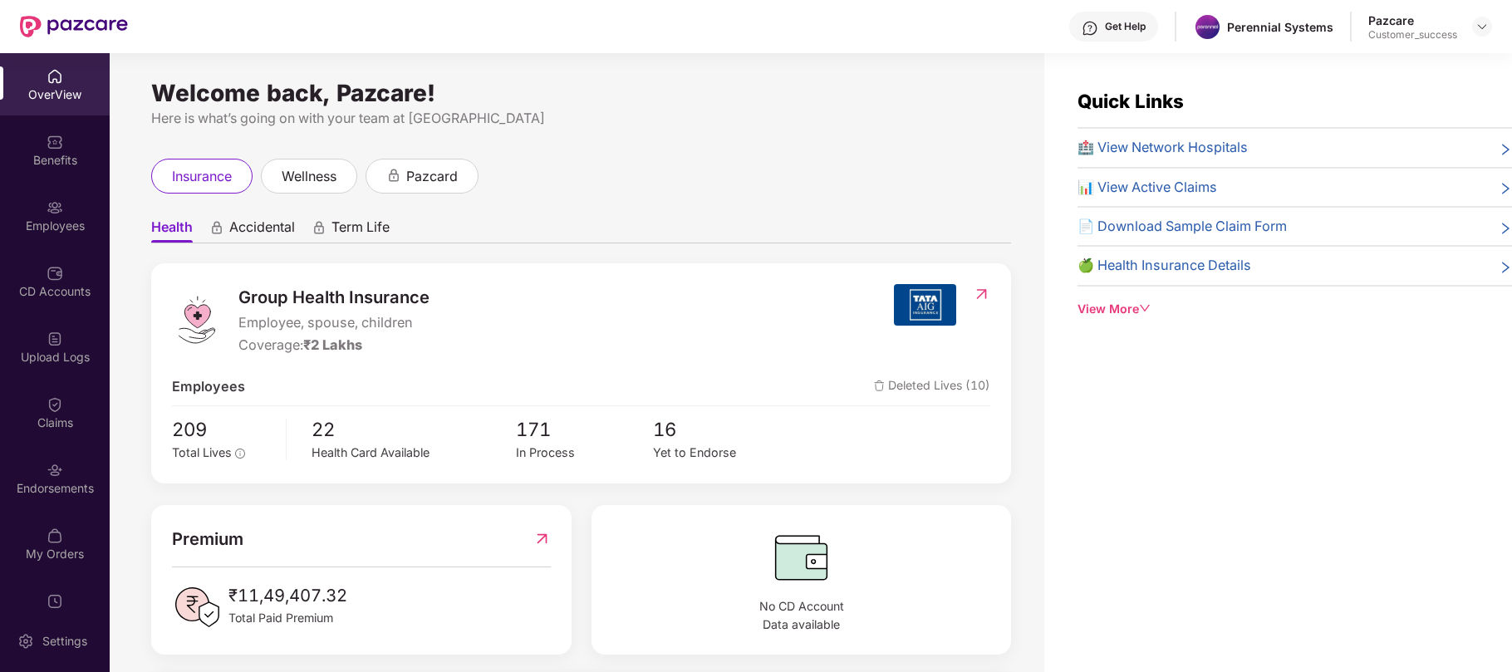
click at [51, 214] on div "Employees" at bounding box center [55, 215] width 110 height 62
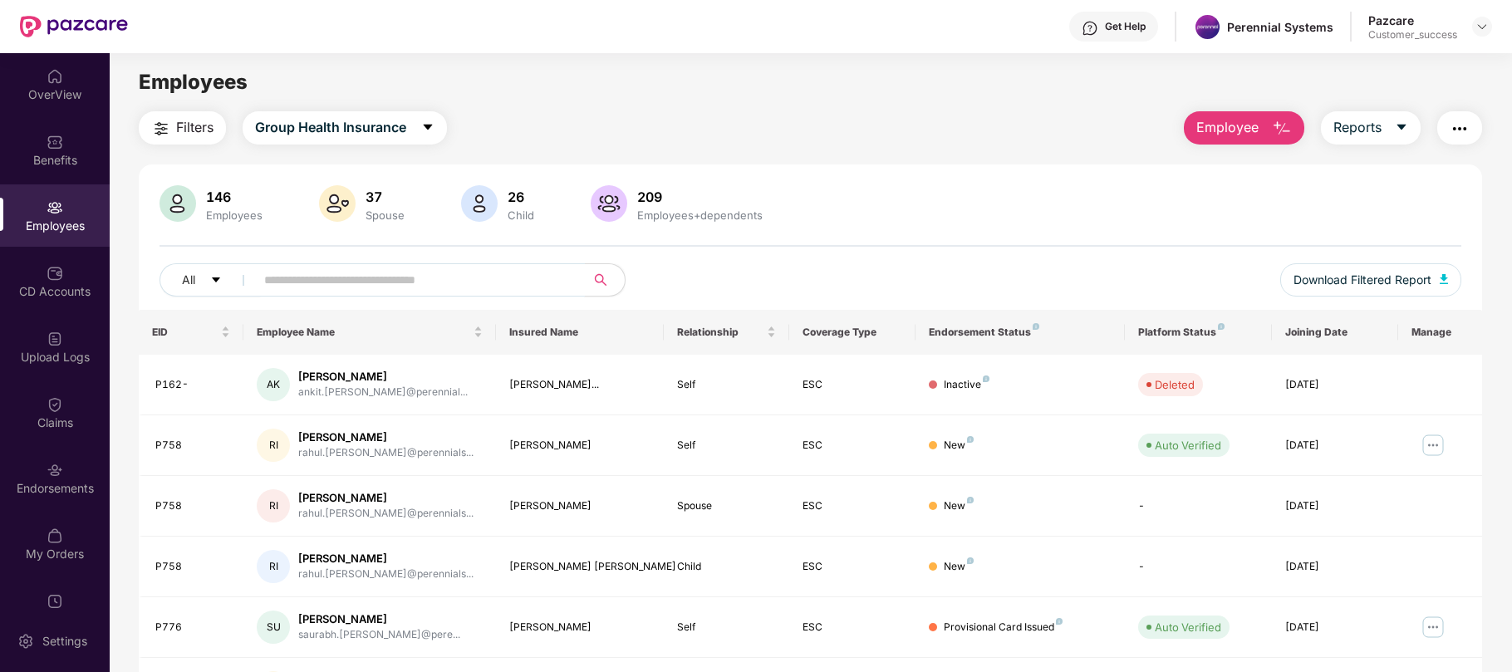
click at [270, 284] on input "text" at bounding box center [413, 279] width 298 height 25
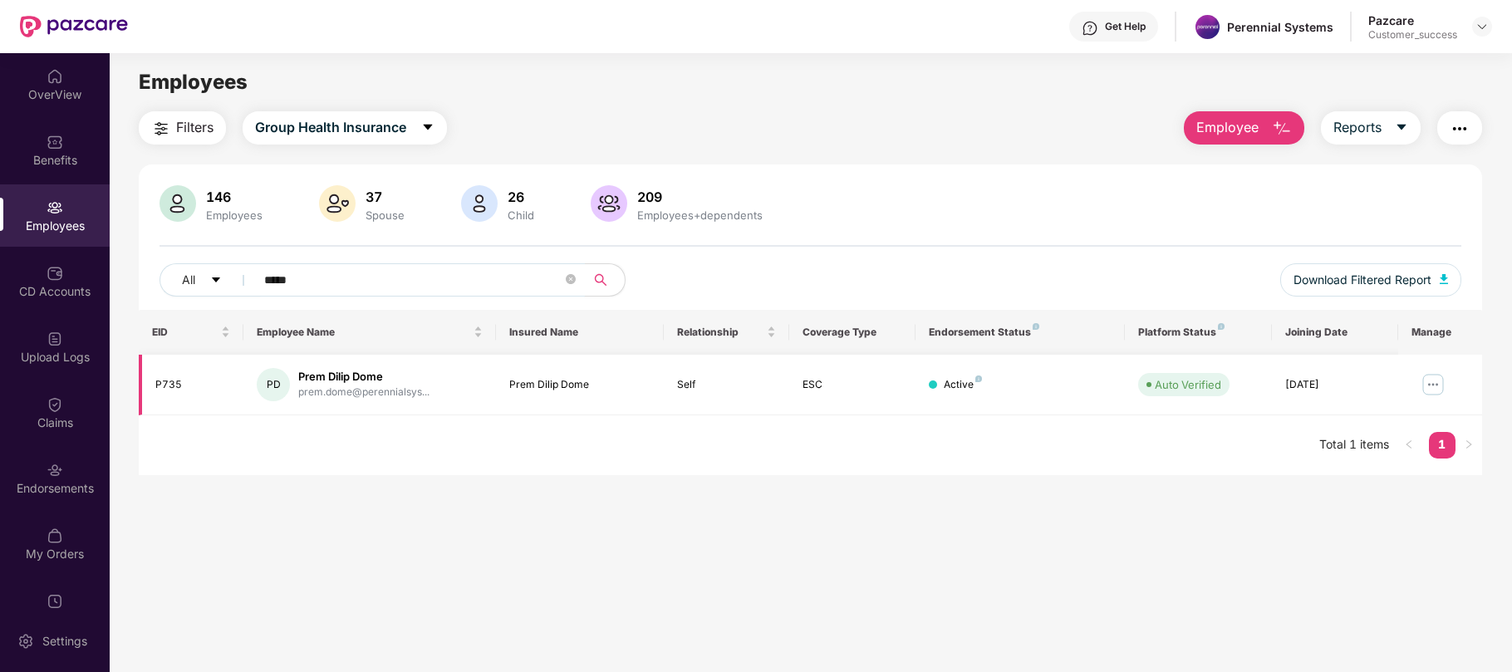
type input "****"
click at [1430, 386] on img at bounding box center [1433, 384] width 27 height 27
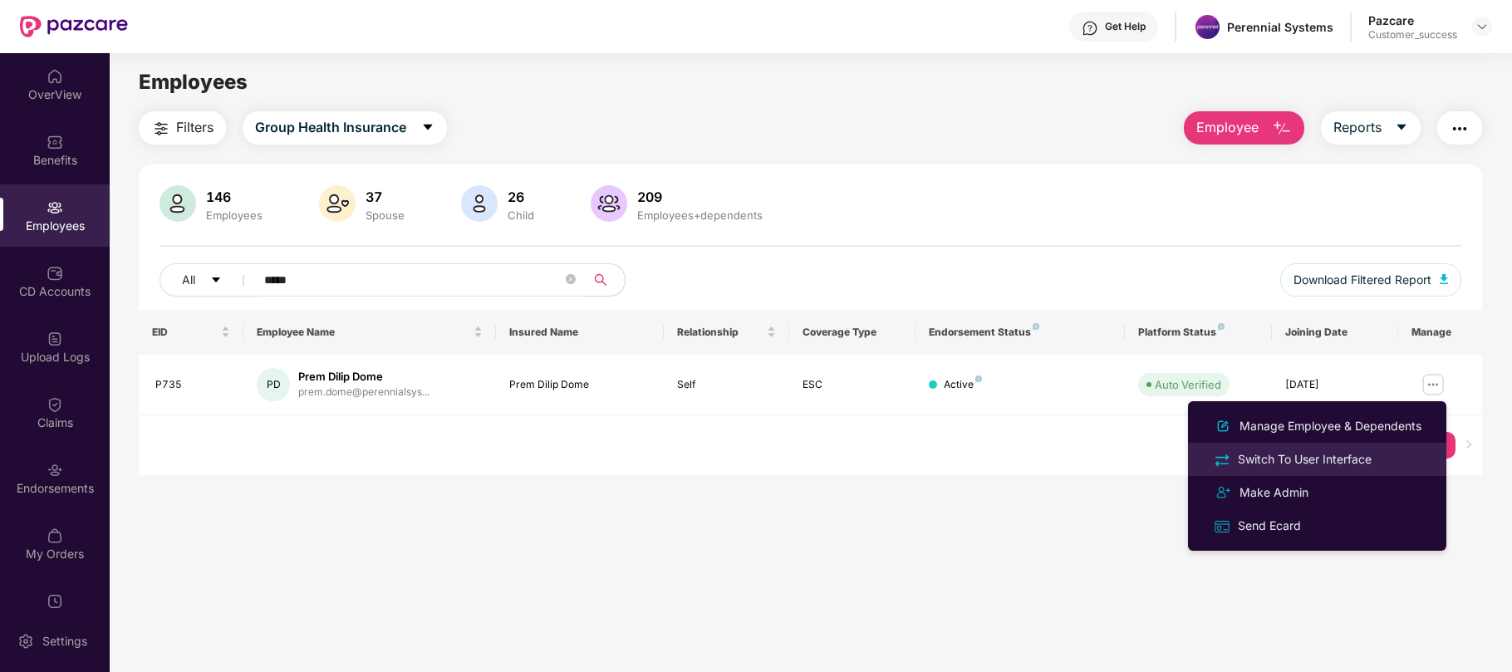
click at [1336, 459] on div "Switch To User Interface" at bounding box center [1304, 459] width 140 height 18
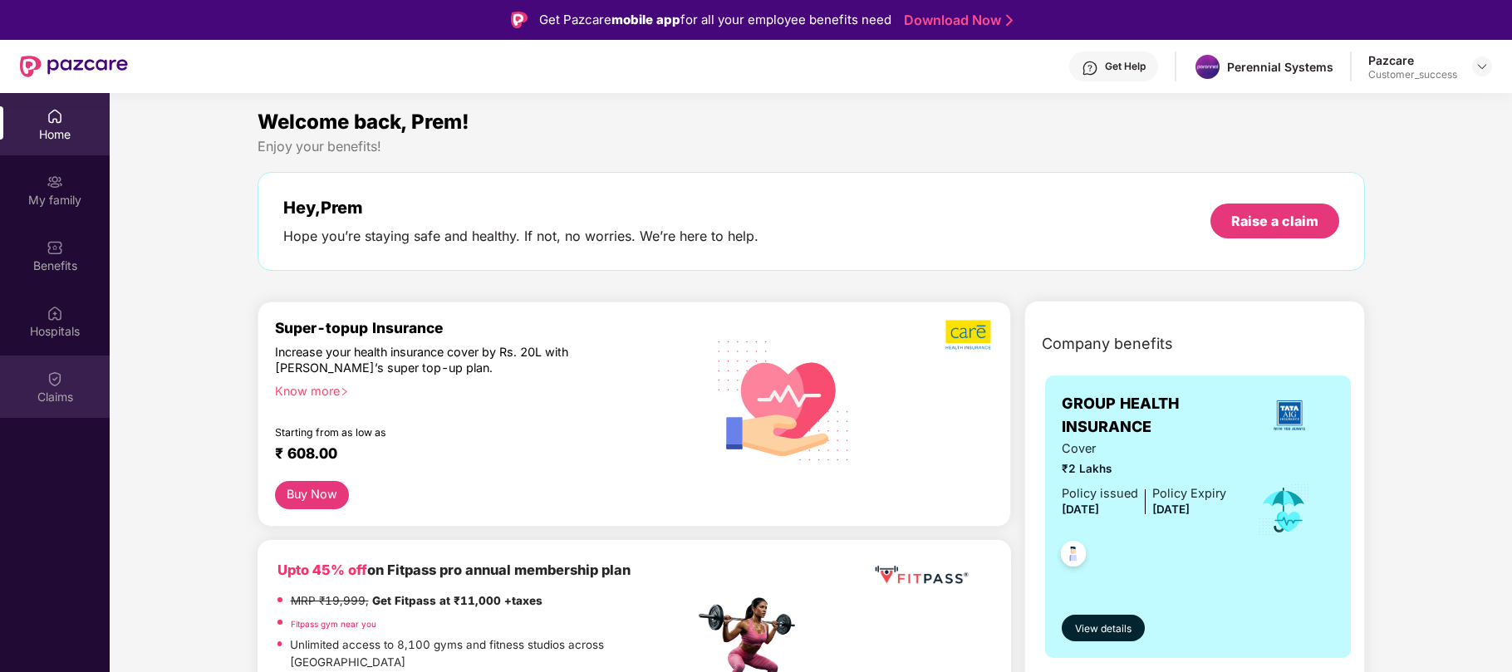
click at [57, 372] on img at bounding box center [55, 378] width 17 height 17
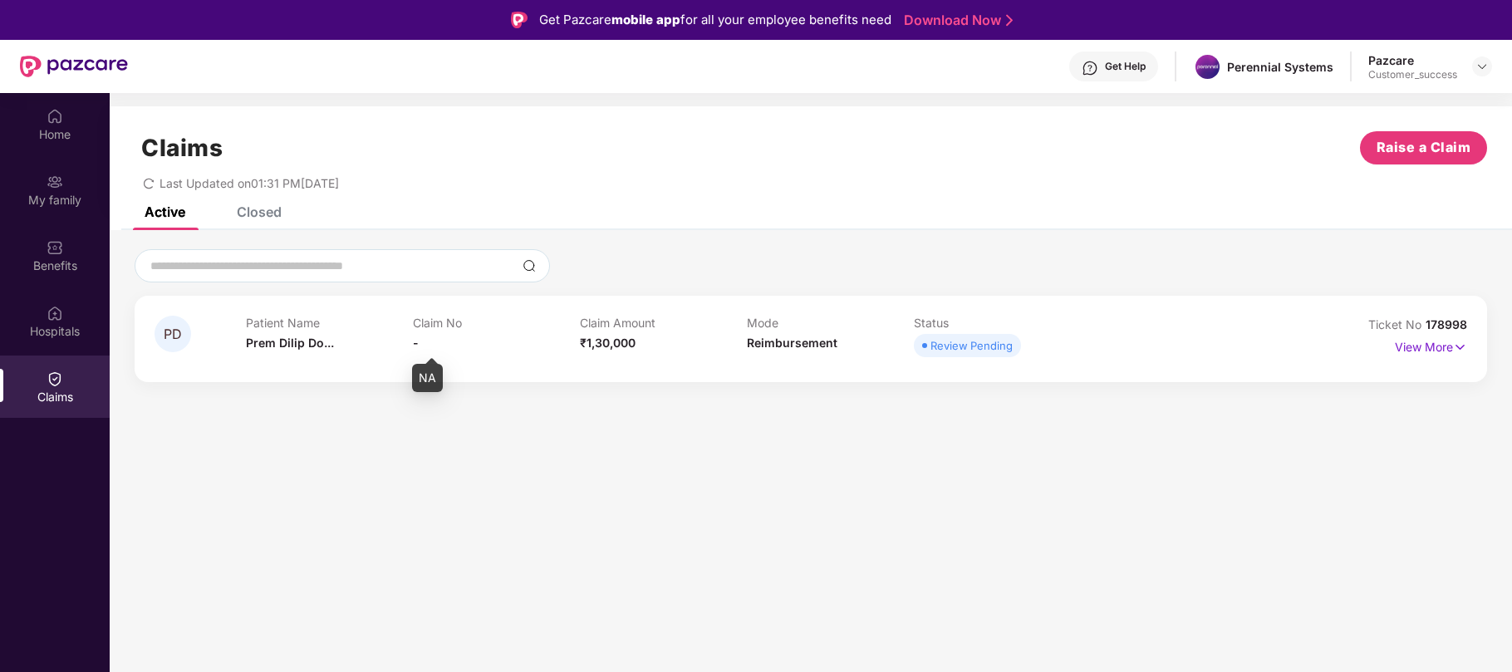
click at [415, 346] on span "-" at bounding box center [416, 343] width 6 height 14
click at [483, 365] on div "PD Patient Name Prem Dilip Do... Claim No - Claim Amount ₹1,30,000 Mode Reimbur…" at bounding box center [811, 339] width 1352 height 86
click at [639, 341] on div "Claim Amount ₹1,30,000" at bounding box center [663, 339] width 167 height 46
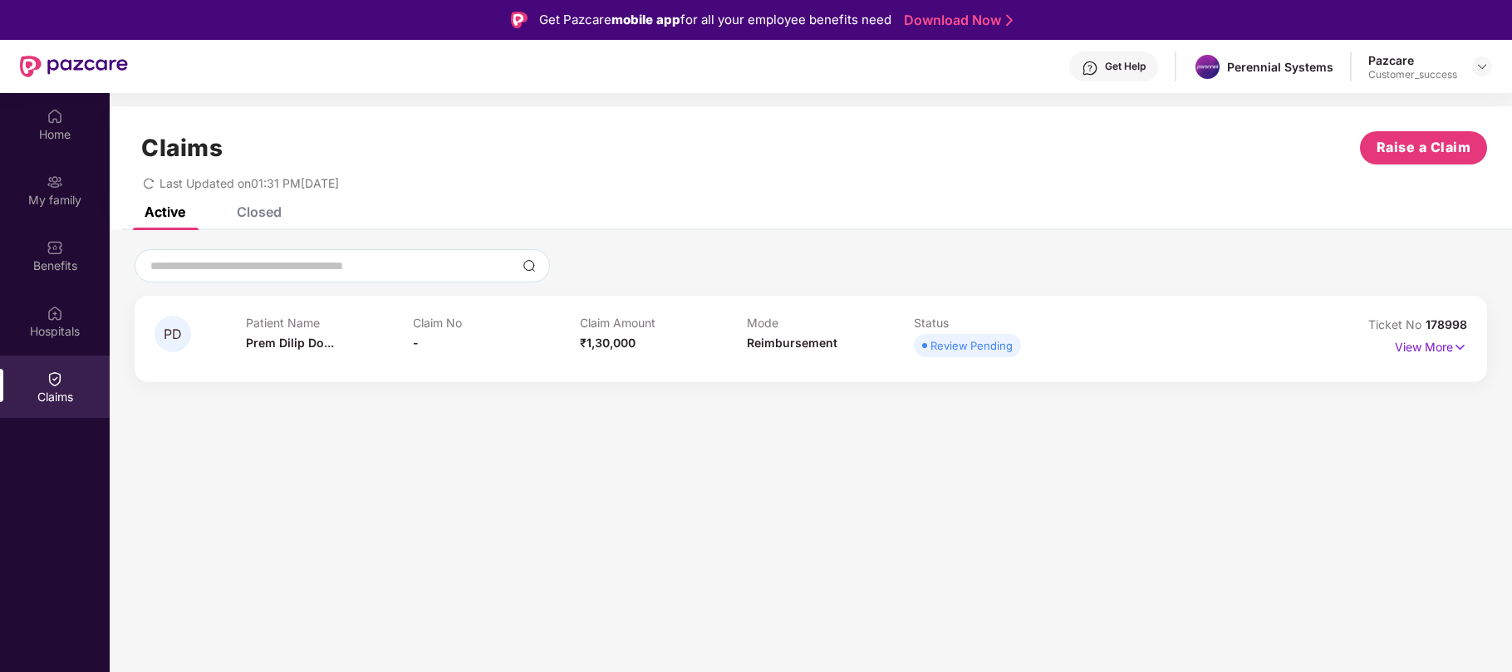
click at [639, 341] on div "Claim Amount ₹1,30,000" at bounding box center [663, 339] width 167 height 46
click at [1457, 349] on img at bounding box center [1460, 347] width 14 height 18
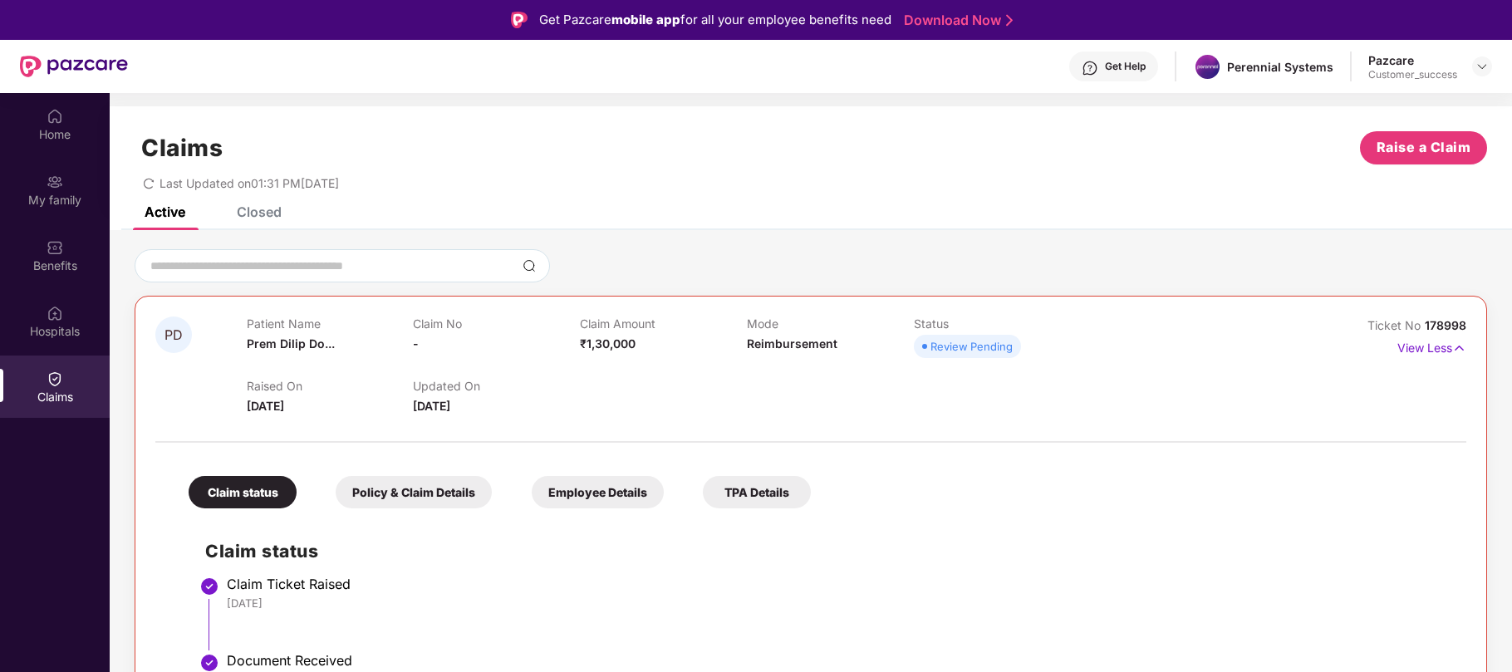
click at [1261, 217] on div "Active Closed" at bounding box center [811, 218] width 1402 height 23
